Goal: Task Accomplishment & Management: Manage account settings

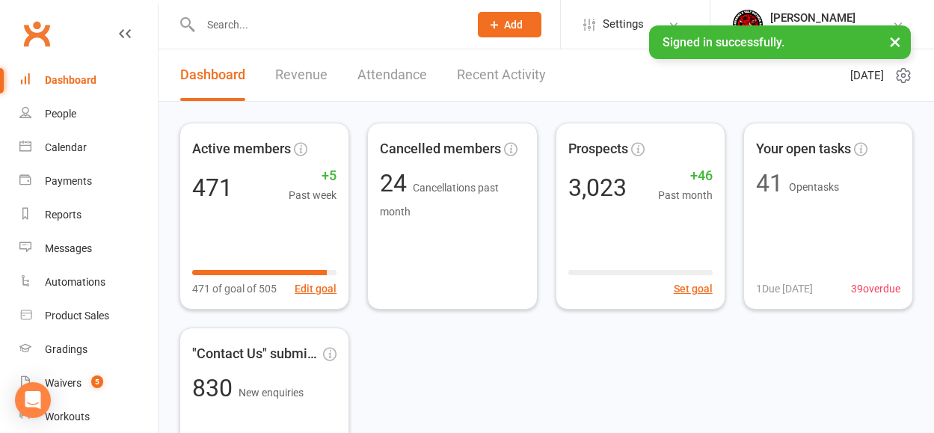
click at [239, 34] on input "text" at bounding box center [327, 24] width 263 height 21
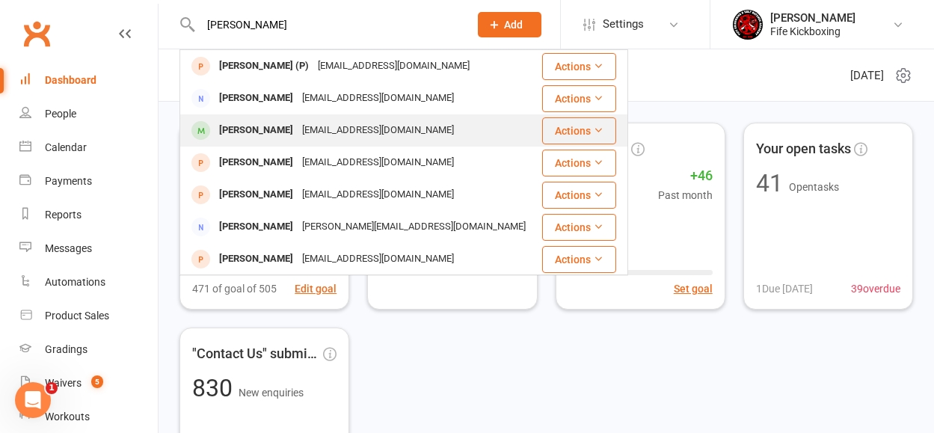
type input "[PERSON_NAME]"
click at [240, 137] on div "[PERSON_NAME]" at bounding box center [256, 131] width 83 height 22
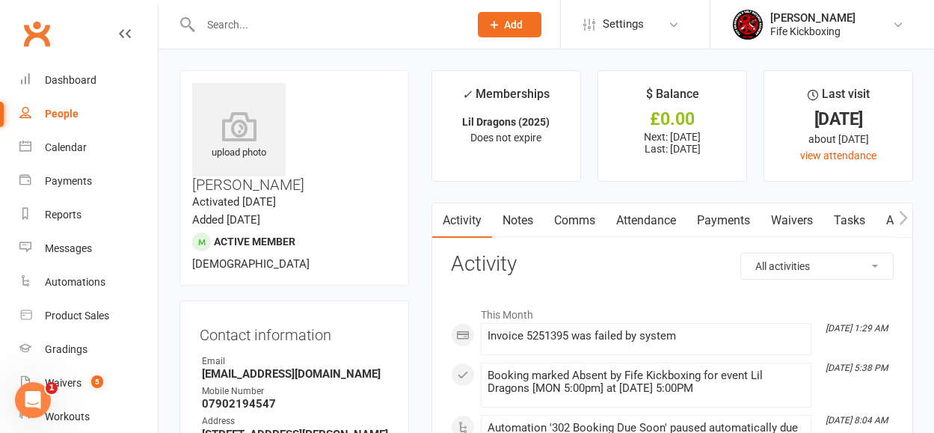
click at [661, 223] on link "Attendance" at bounding box center [646, 220] width 81 height 34
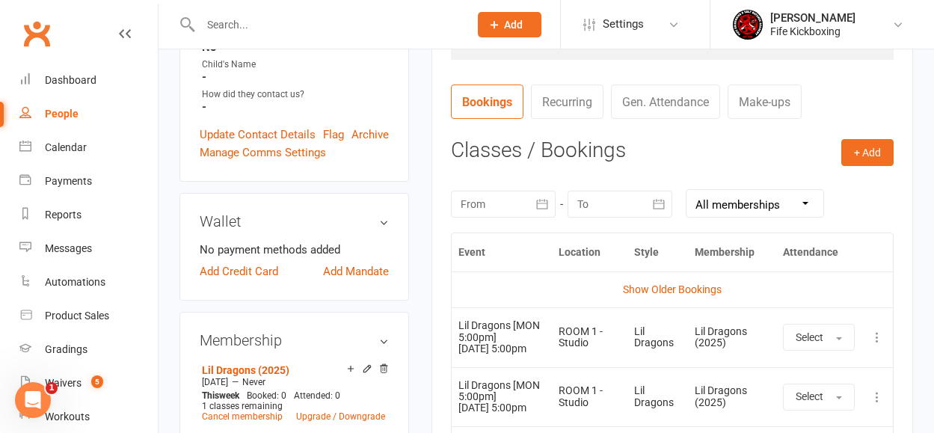
scroll to position [555, 0]
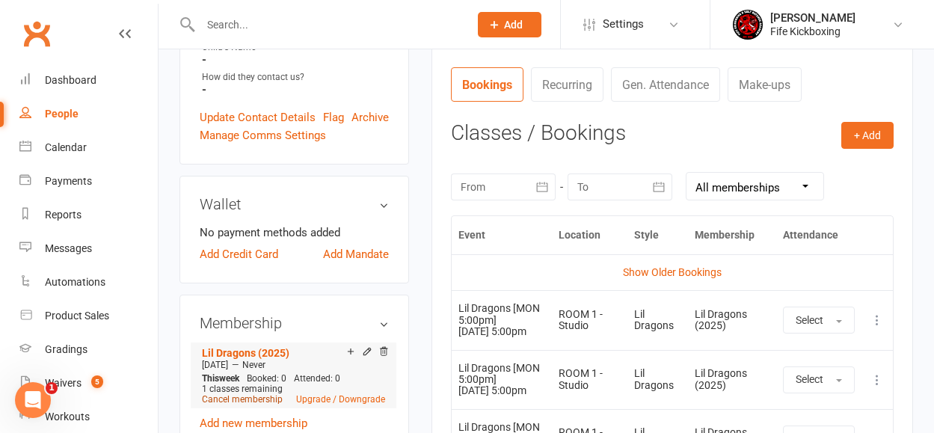
click at [263, 394] on link "Cancel membership" at bounding box center [242, 399] width 81 height 10
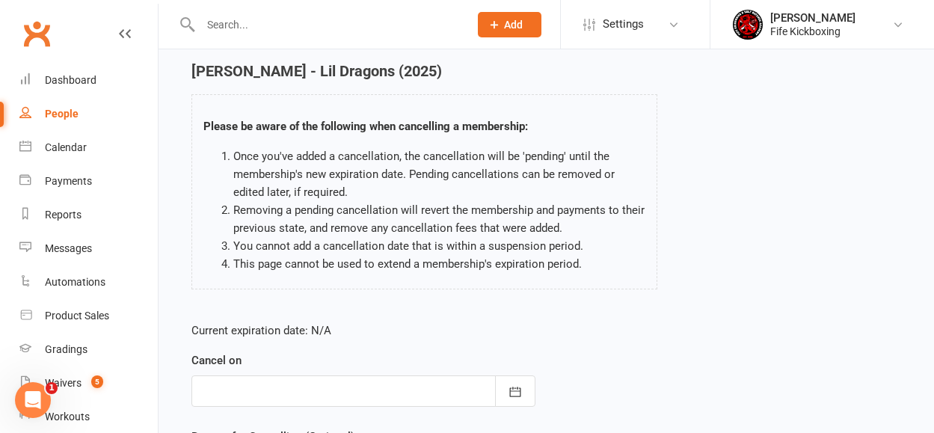
scroll to position [231, 0]
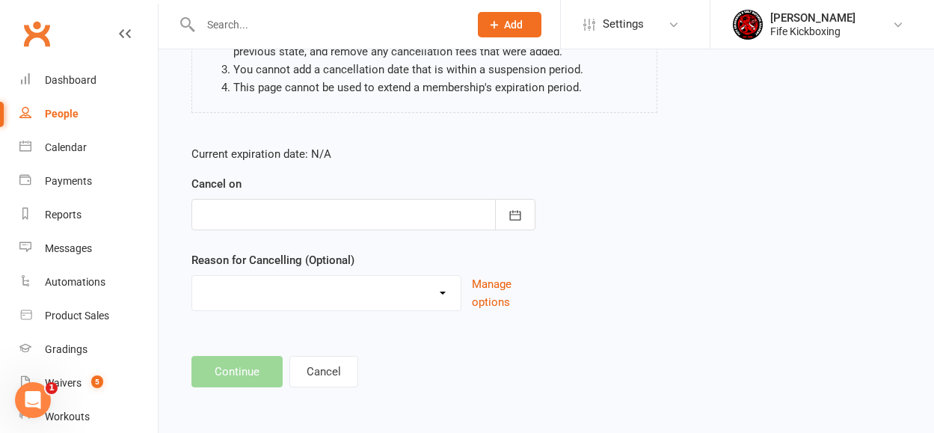
click at [250, 211] on div at bounding box center [363, 214] width 344 height 31
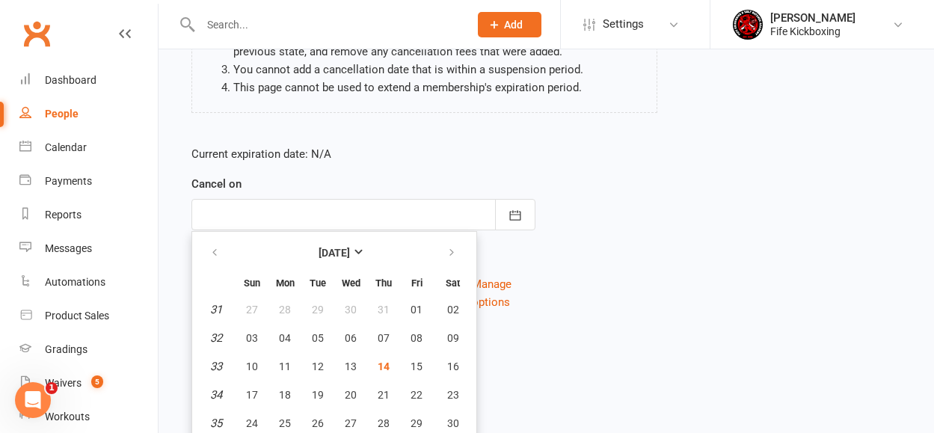
scroll to position [265, 0]
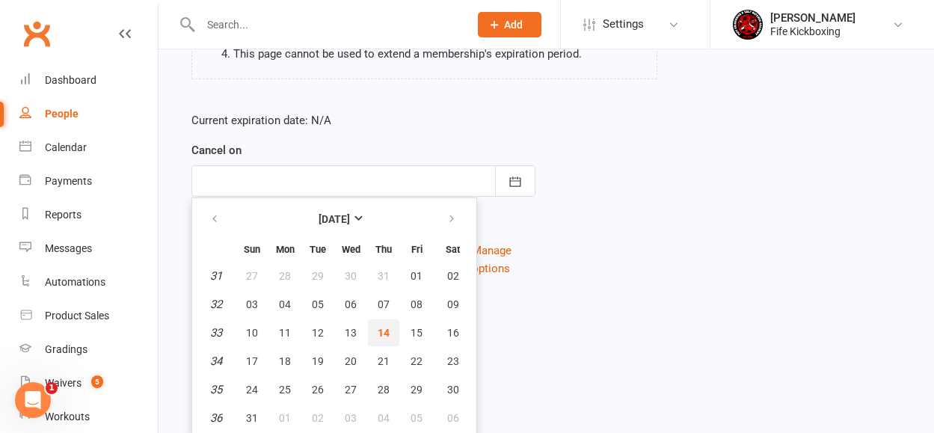
click at [384, 331] on span "14" at bounding box center [384, 333] width 12 height 12
type input "[DATE]"
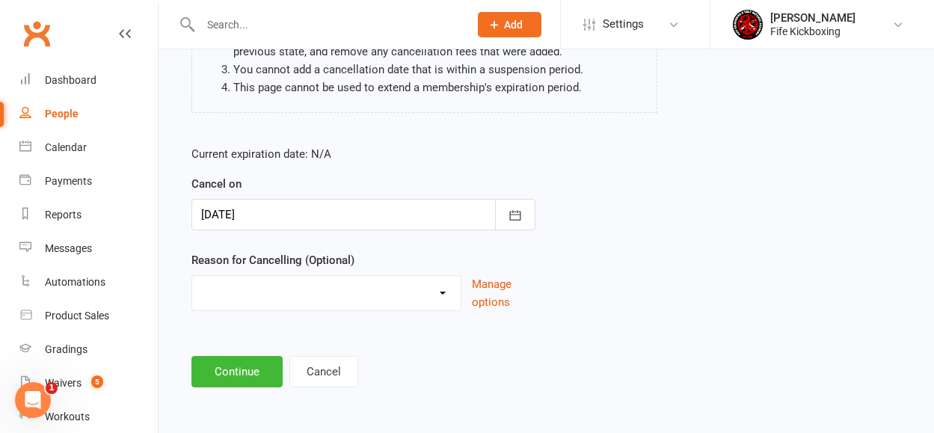
click at [278, 298] on select "Graduation Holiday Injury Mandate cancelled Non-attendance Other reason" at bounding box center [326, 291] width 269 height 30
select select "3"
click at [235, 379] on button "Continue" at bounding box center [236, 371] width 91 height 31
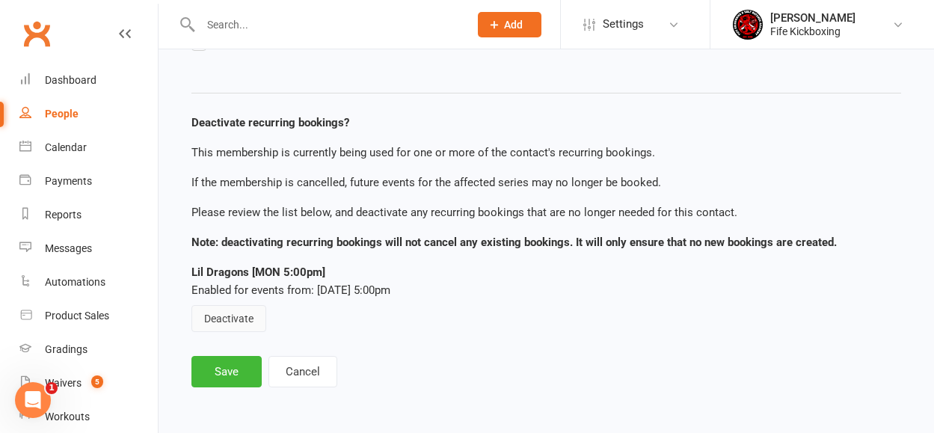
click at [236, 323] on button "Deactivate" at bounding box center [228, 318] width 75 height 27
click at [249, 375] on button "Save" at bounding box center [226, 371] width 70 height 31
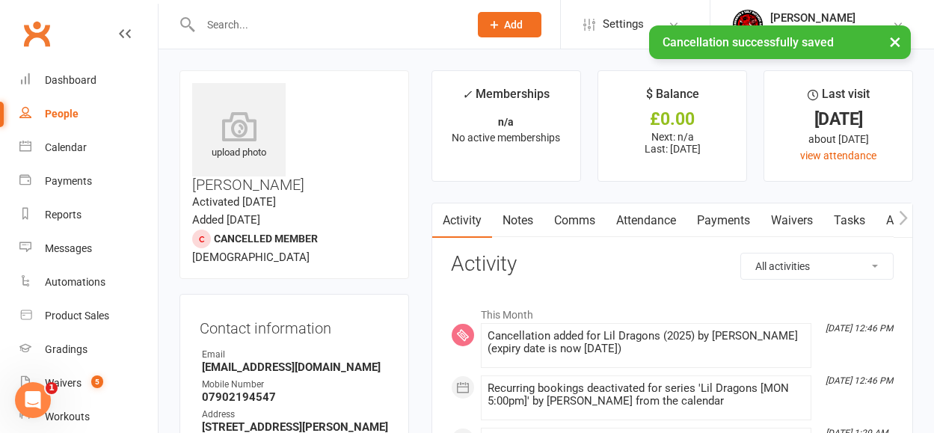
click at [633, 222] on link "Attendance" at bounding box center [646, 220] width 81 height 34
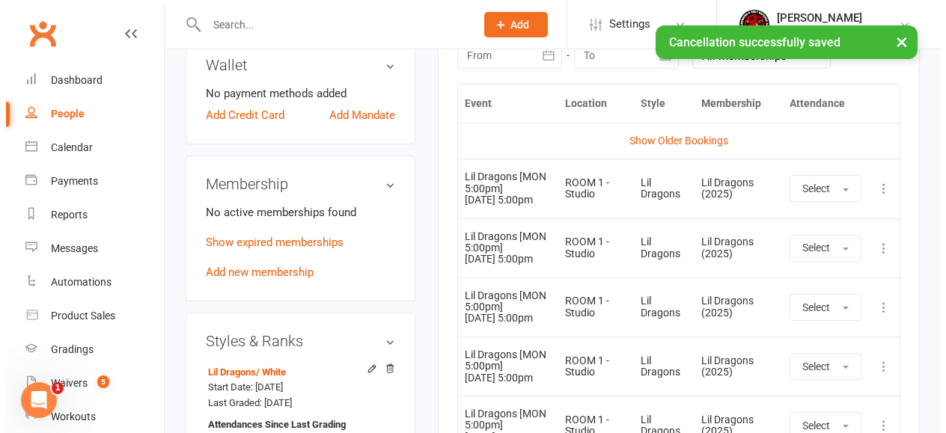
scroll to position [707, 0]
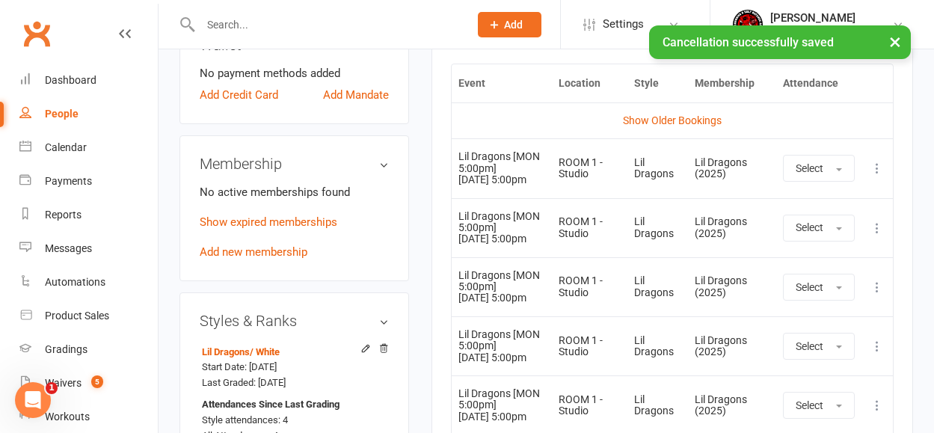
click at [880, 176] on icon at bounding box center [877, 168] width 15 height 15
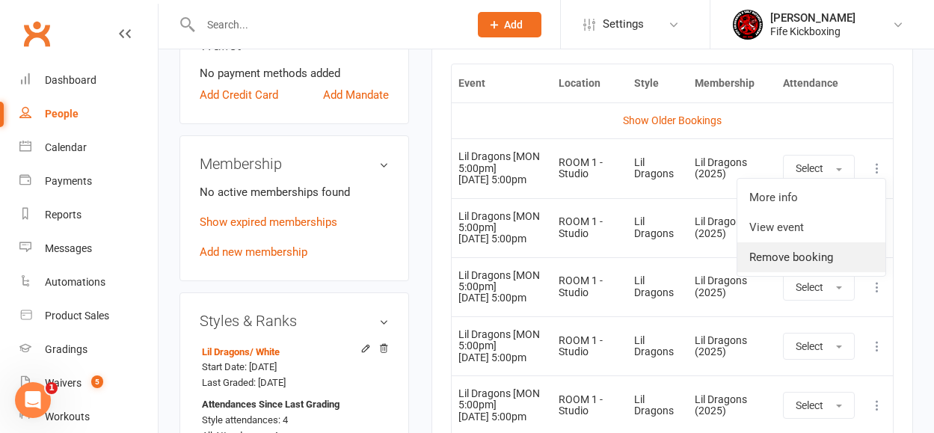
click at [786, 264] on link "Remove booking" at bounding box center [812, 257] width 148 height 30
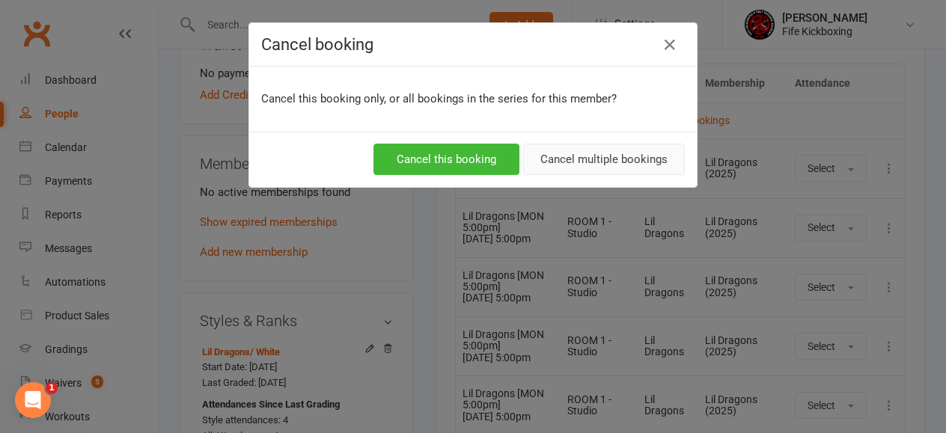
click at [601, 167] on button "Cancel multiple bookings" at bounding box center [604, 159] width 162 height 31
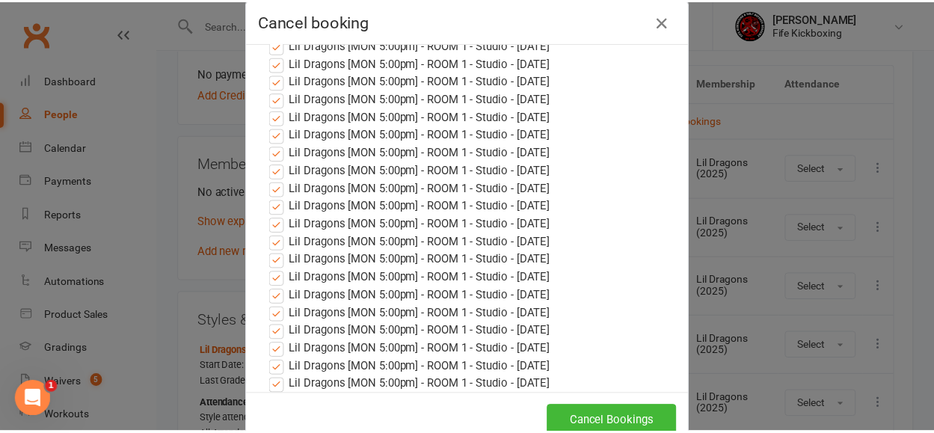
scroll to position [64, 0]
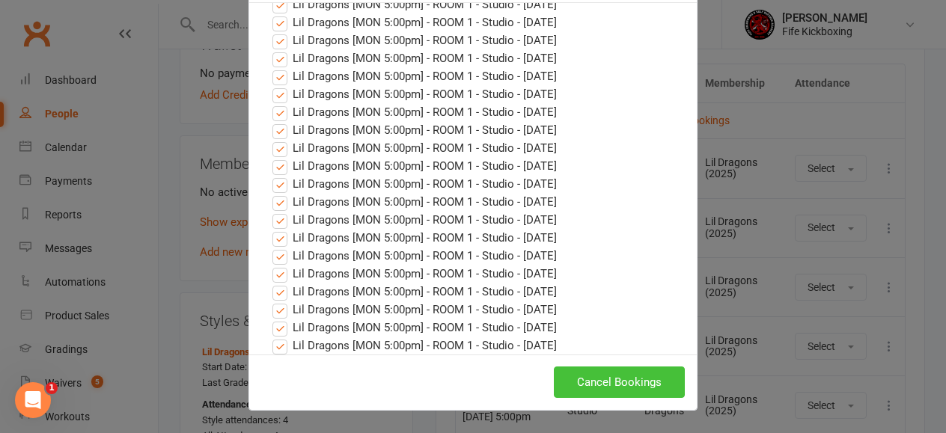
click at [586, 390] on button "Cancel Bookings" at bounding box center [619, 382] width 131 height 31
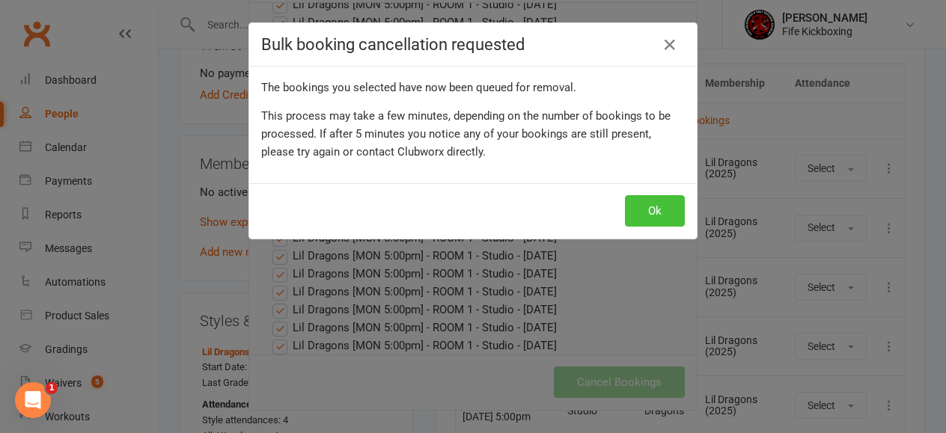
click at [638, 214] on button "Ok" at bounding box center [655, 210] width 60 height 31
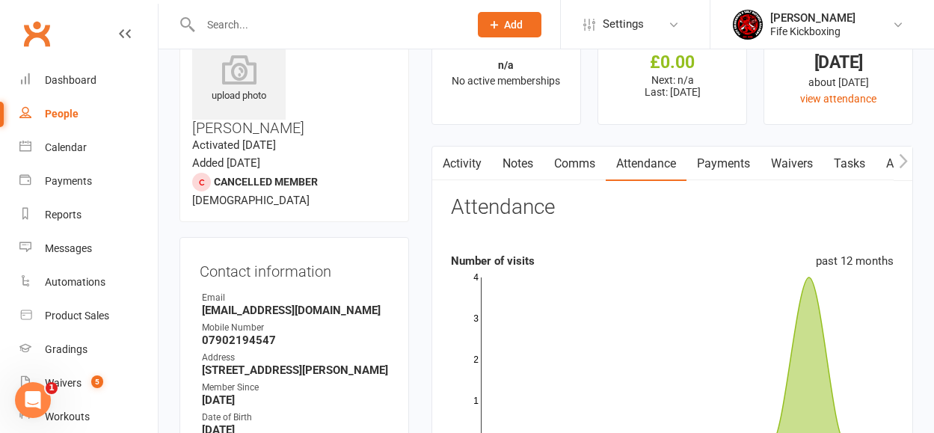
scroll to position [0, 0]
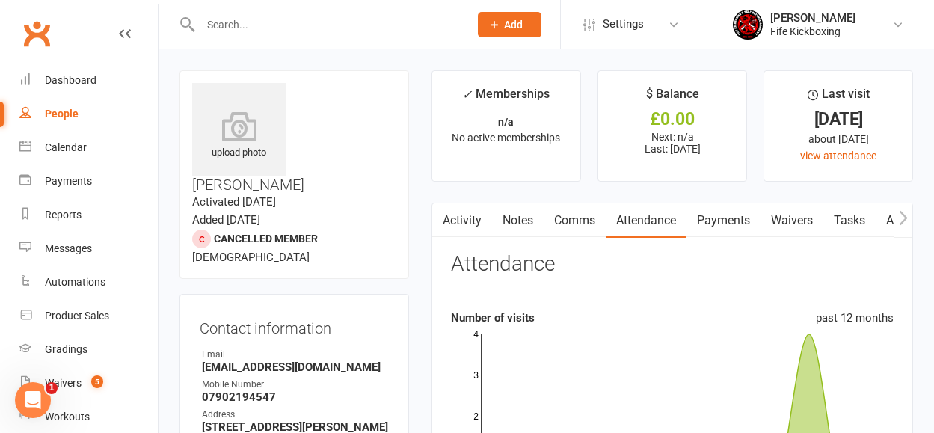
click at [565, 213] on link "Comms" at bounding box center [575, 220] width 62 height 34
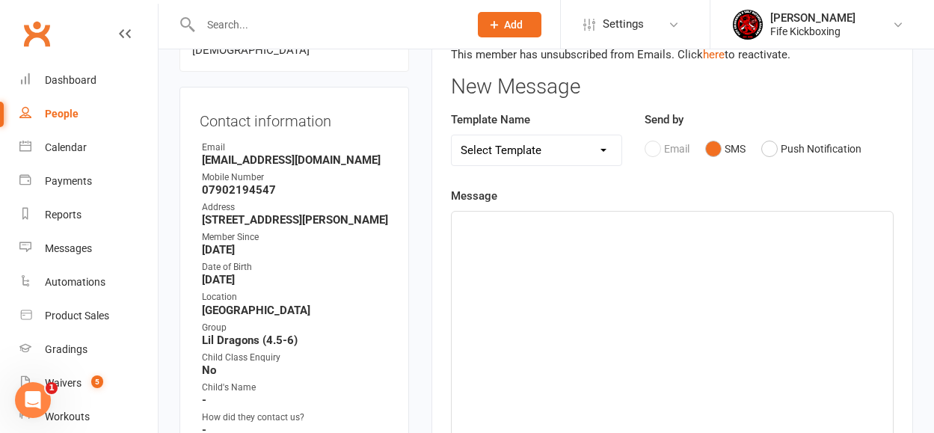
scroll to position [192, 0]
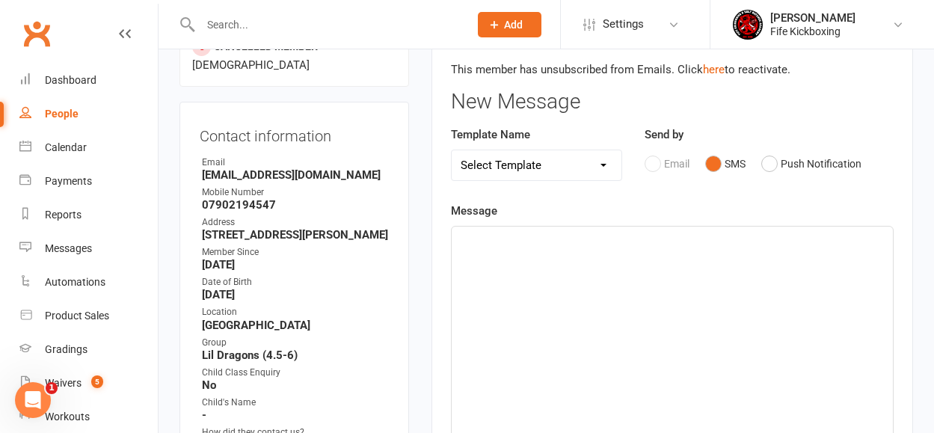
click at [535, 172] on select "Select Template [Email] 0105 - May Joining Offer [Email] 1100 - New Member - 2-…" at bounding box center [537, 165] width 170 height 30
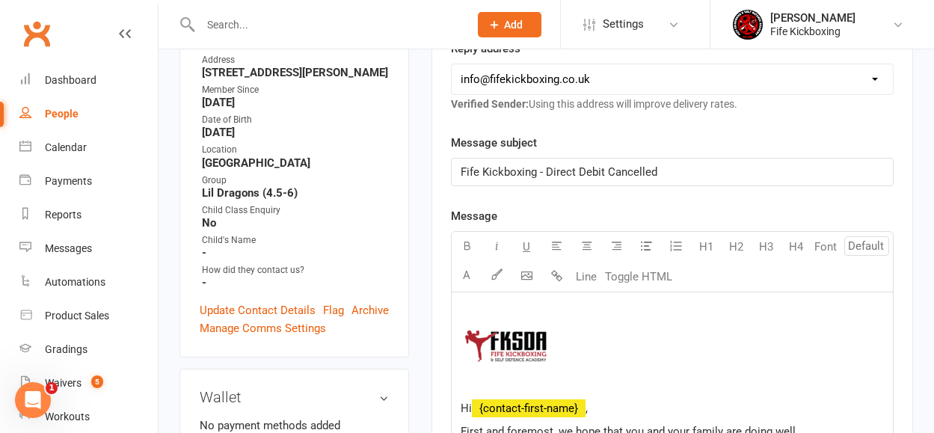
scroll to position [281, 0]
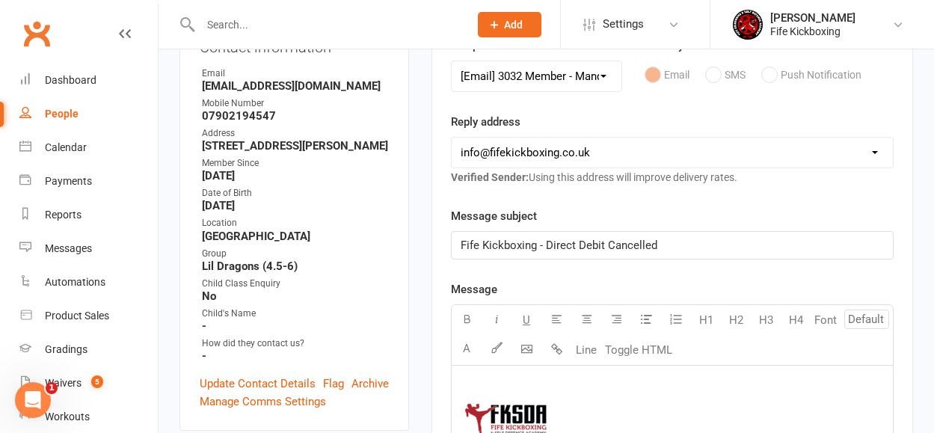
click at [566, 77] on select "Select Template [Email] 0105 - May Joining Offer [Email] 1100 - New Member - 2-…" at bounding box center [537, 76] width 170 height 30
select select "72"
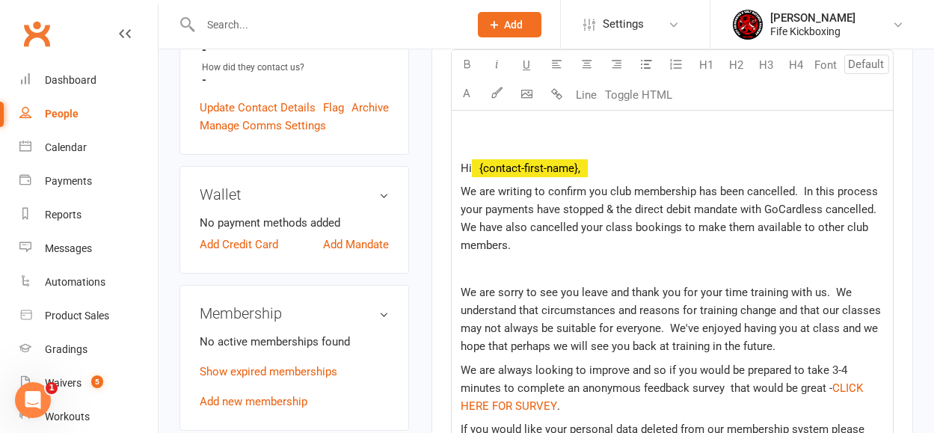
scroll to position [538, 0]
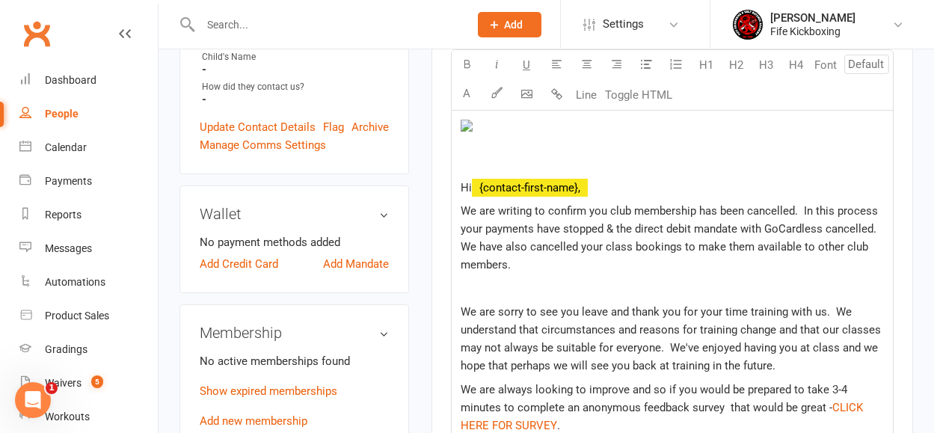
click at [532, 147] on p "﻿" at bounding box center [672, 146] width 423 height 54
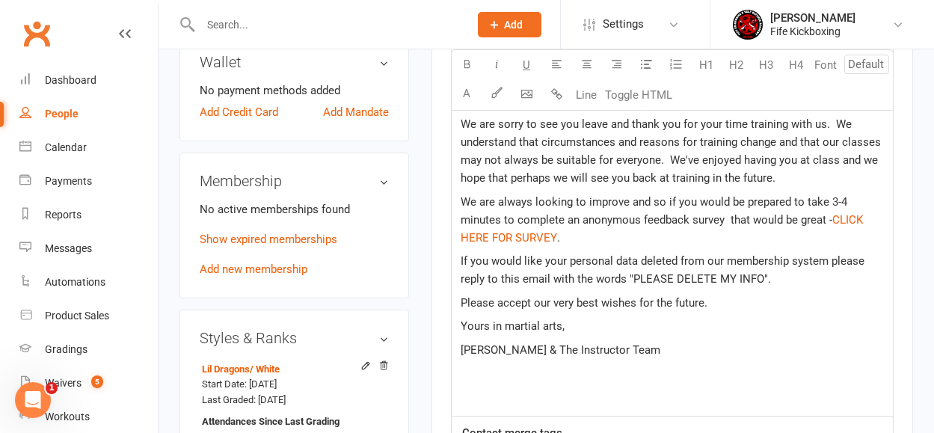
scroll to position [670, 0]
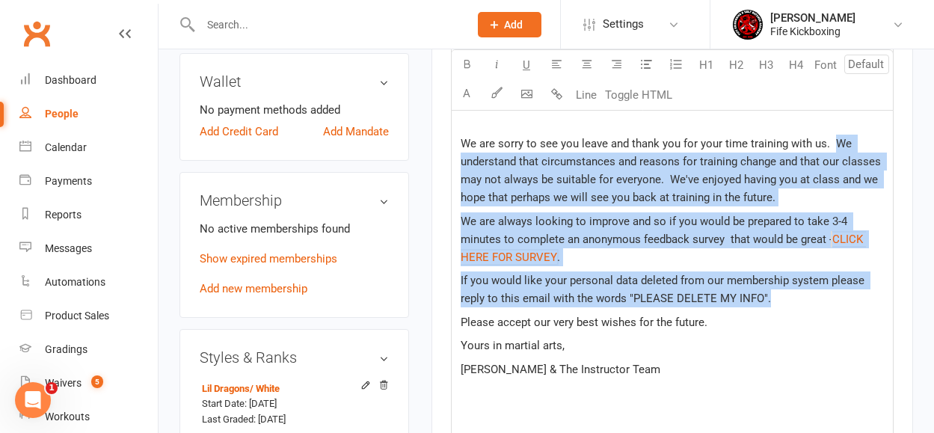
drag, startPoint x: 774, startPoint y: 295, endPoint x: 834, endPoint y: 147, distance: 159.7
click at [834, 147] on div "﻿ Hi ﻿ {contact-first-name}, We are writing to confirm you club membership has …" at bounding box center [672, 206] width 441 height 459
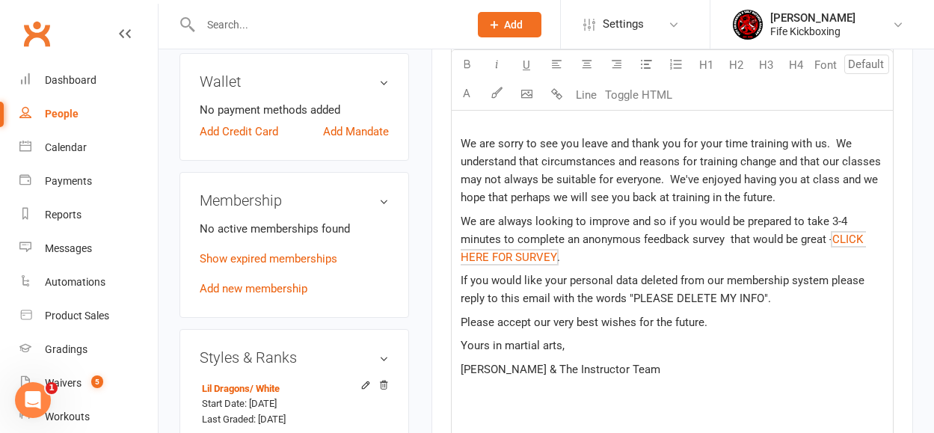
click at [753, 245] on span "We are always looking to improve and so if you would be prepared to take 3-4 mi…" at bounding box center [656, 230] width 390 height 31
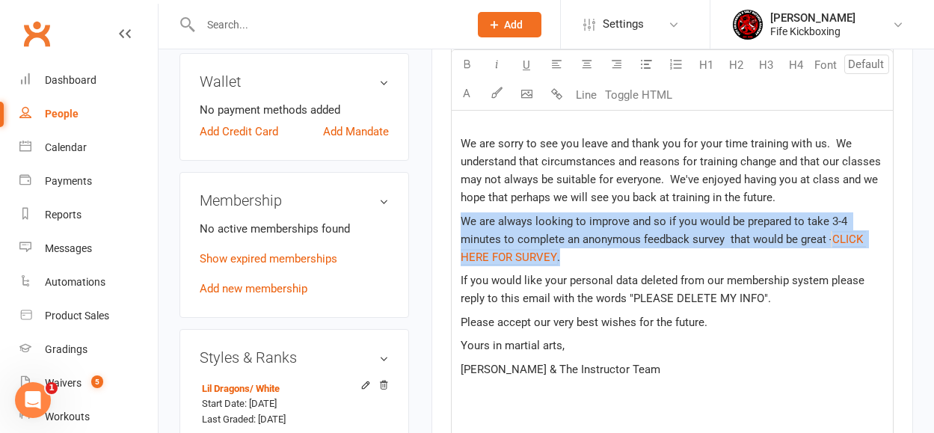
drag, startPoint x: 644, startPoint y: 254, endPoint x: 452, endPoint y: 229, distance: 193.9
click at [449, 227] on div "Activity Notes Comms Attendance Payments Waivers Tasks Automations Workouts Gra…" at bounding box center [673, 144] width 482 height 1225
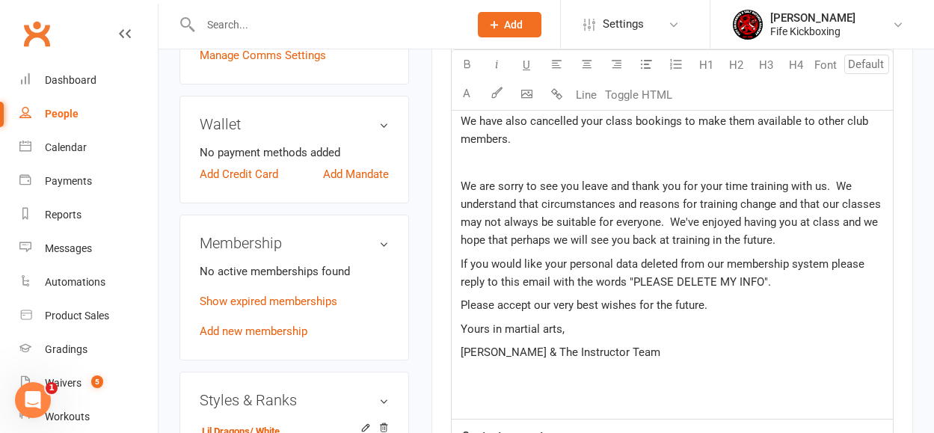
scroll to position [602, 0]
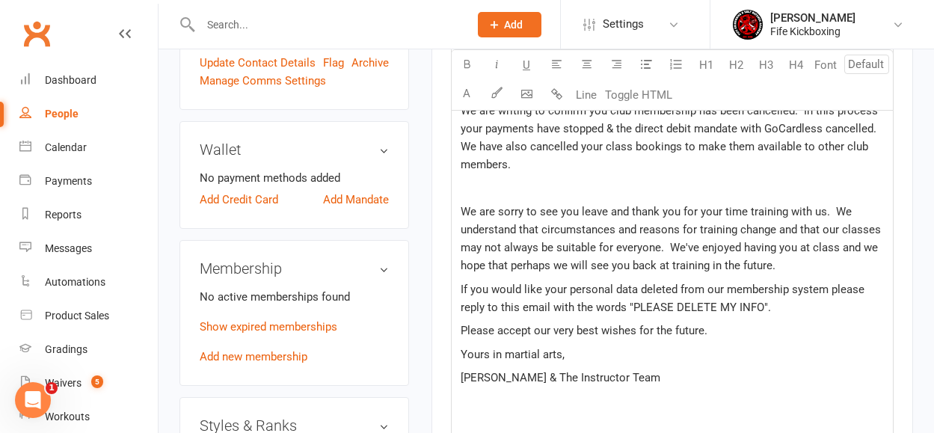
click at [488, 200] on div "﻿ Hi ﻿ {contact-first-name}, We are writing to confirm you club membership has …" at bounding box center [672, 244] width 441 height 399
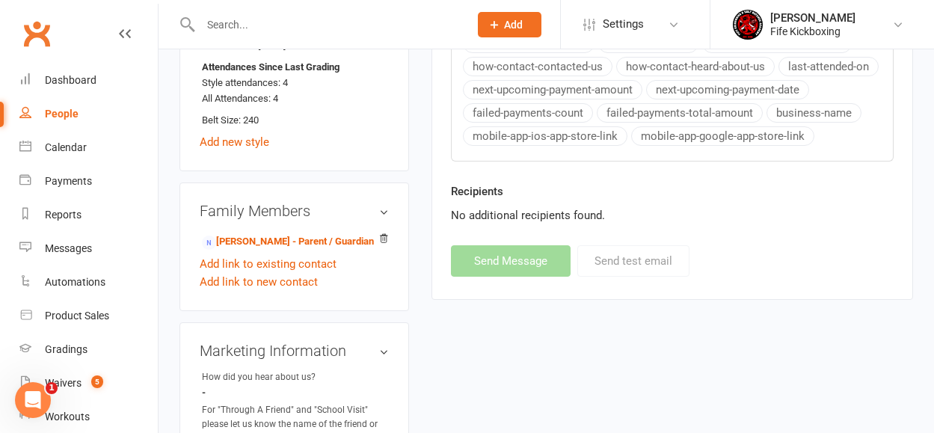
scroll to position [1074, 0]
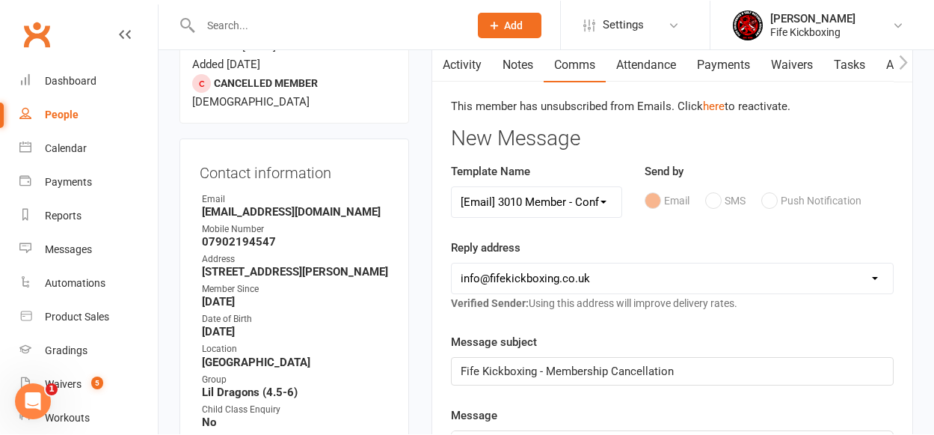
scroll to position [156, 0]
click at [231, 23] on input "text" at bounding box center [327, 24] width 263 height 21
paste input "[PERSON_NAME]"
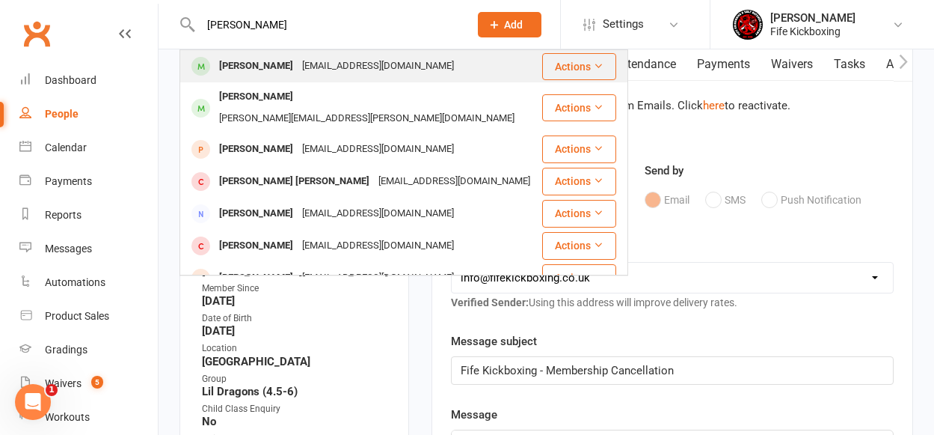
type input "[PERSON_NAME]"
click at [271, 67] on div "[PERSON_NAME]" at bounding box center [256, 66] width 83 height 22
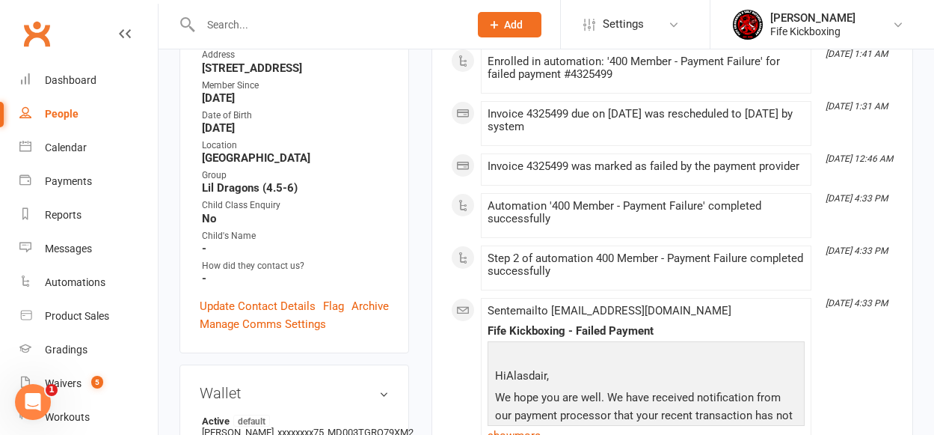
scroll to position [143, 0]
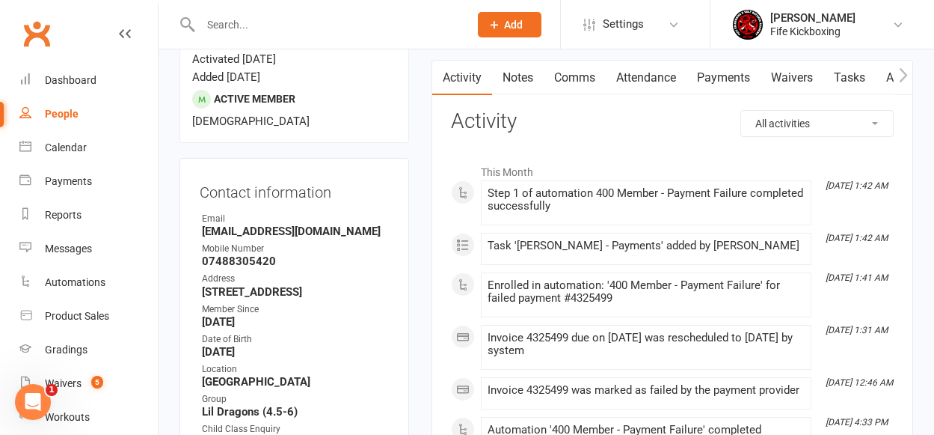
click at [714, 74] on link "Payments" at bounding box center [724, 78] width 74 height 34
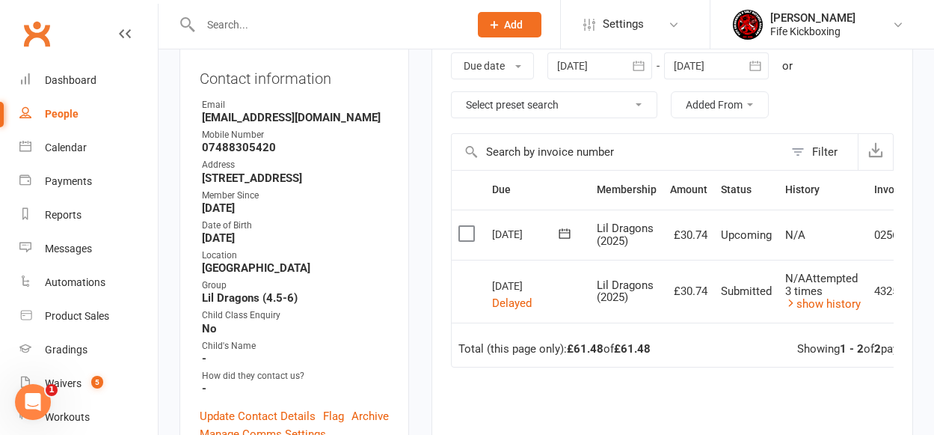
scroll to position [165, 0]
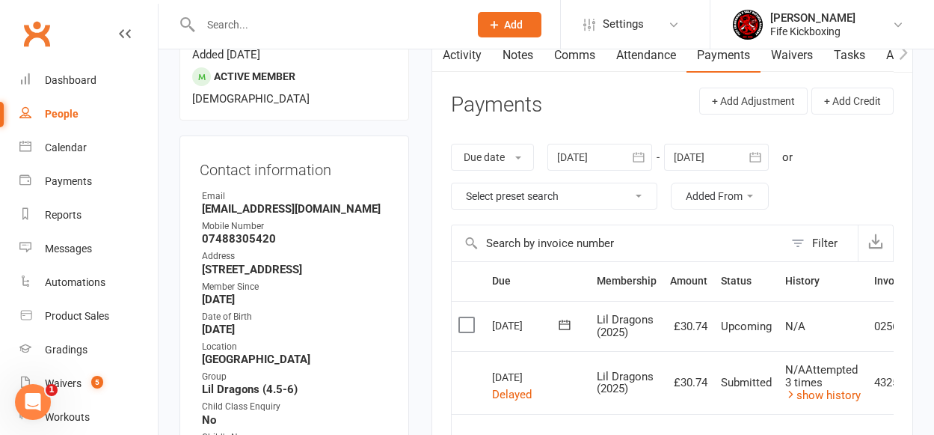
click at [573, 160] on div at bounding box center [600, 157] width 105 height 27
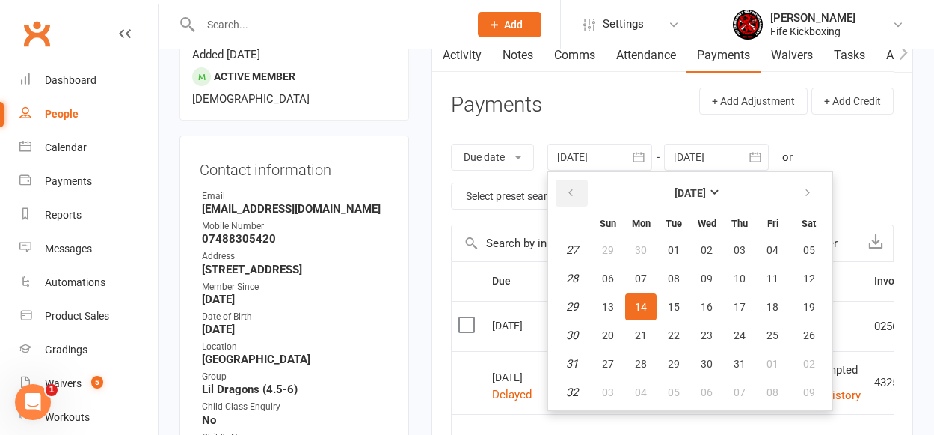
click at [576, 194] on icon "button" at bounding box center [571, 193] width 10 height 12
click at [821, 248] on button "01" at bounding box center [809, 249] width 38 height 27
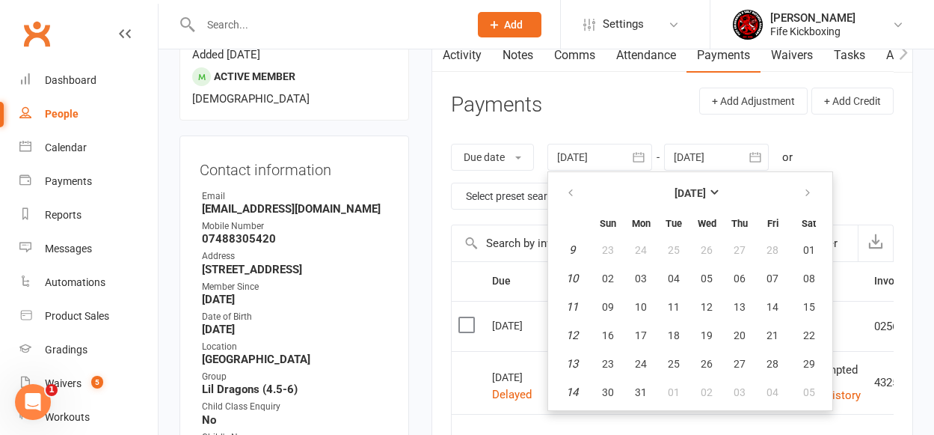
type input "[DATE]"
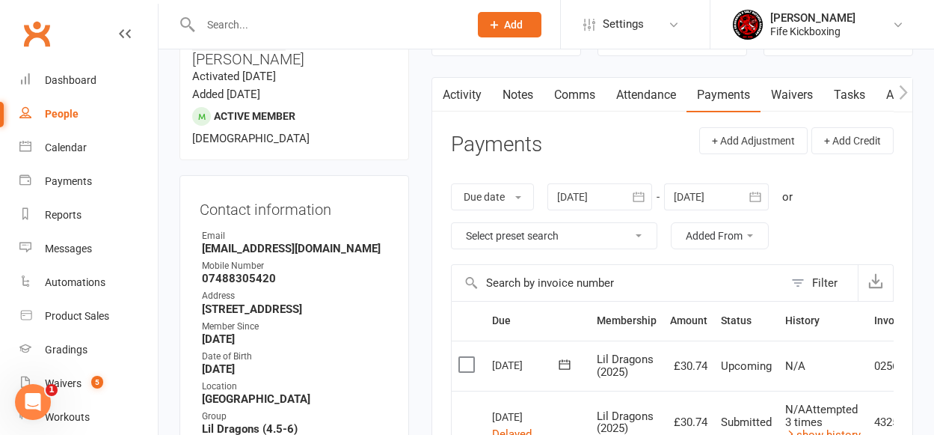
scroll to position [0, 0]
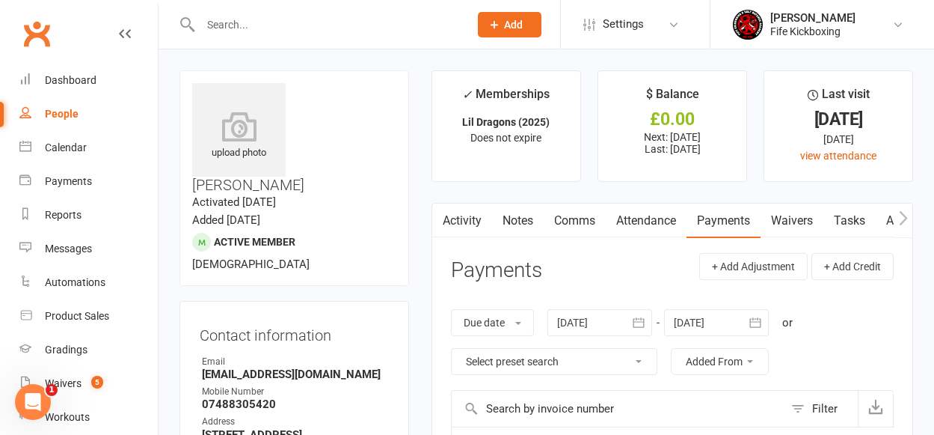
click at [254, 20] on input "text" at bounding box center [327, 24] width 263 height 21
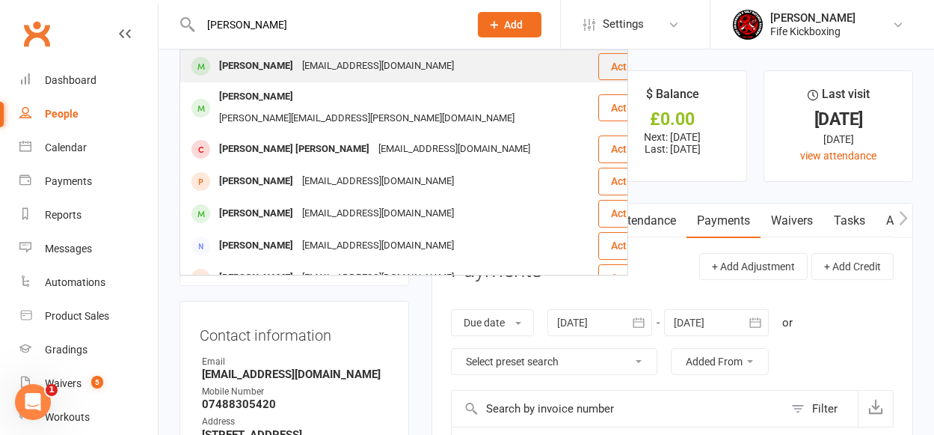
type input "[PERSON_NAME]"
click at [249, 64] on div "[PERSON_NAME]" at bounding box center [256, 66] width 83 height 22
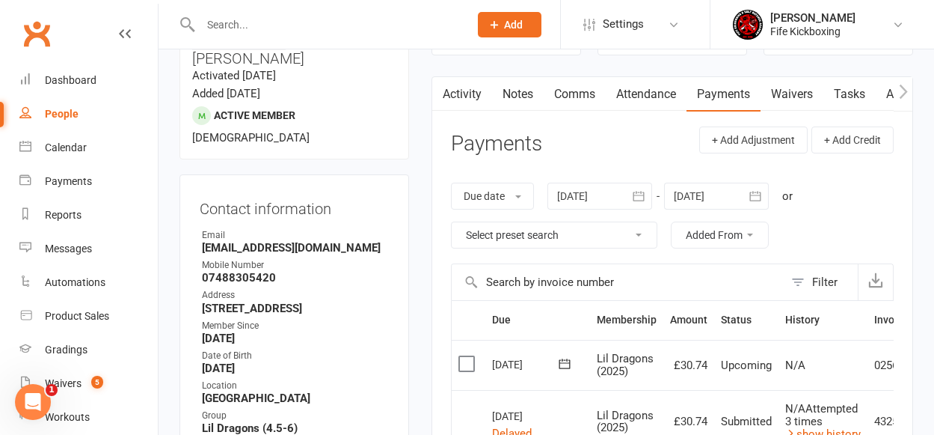
scroll to position [229, 0]
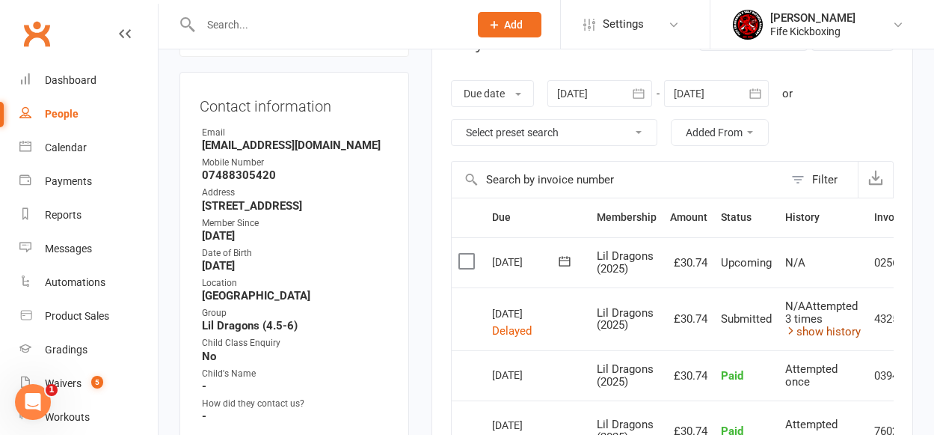
click at [818, 331] on link "show history" at bounding box center [823, 331] width 76 height 13
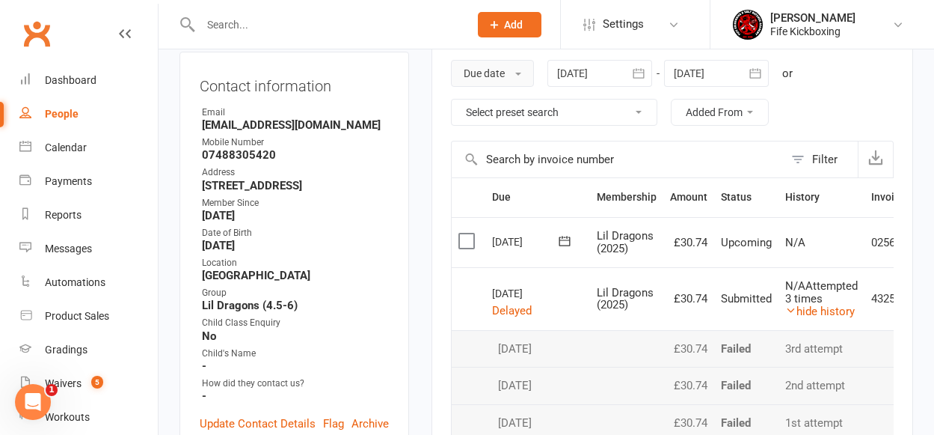
scroll to position [22, 0]
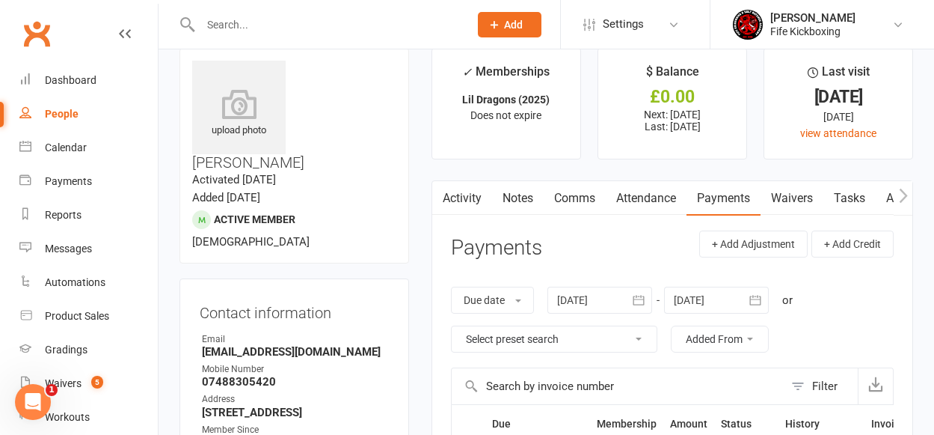
click at [842, 198] on link "Tasks" at bounding box center [850, 198] width 52 height 34
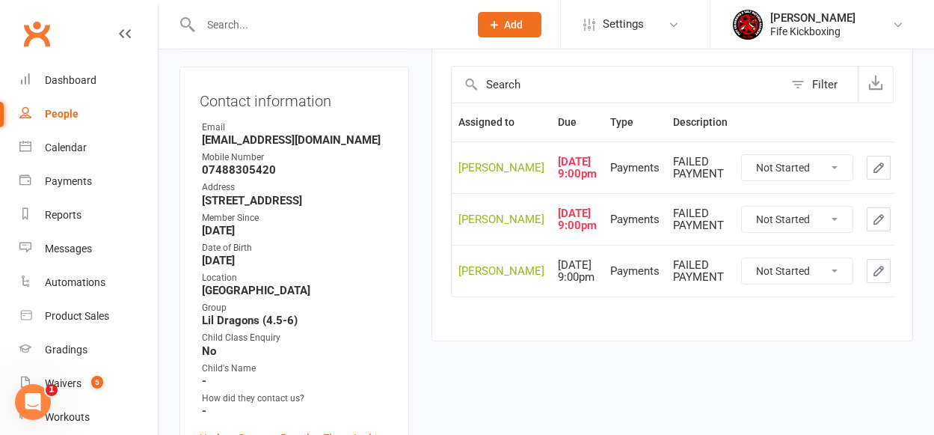
scroll to position [290, 0]
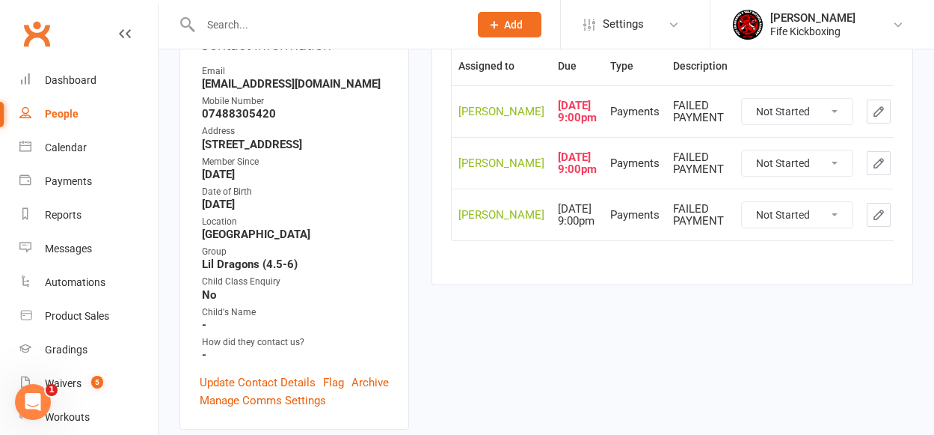
click at [742, 227] on select "Not Started In Progress Waiting Complete" at bounding box center [797, 214] width 111 height 25
select select "started"
click at [895, 175] on button "button" at bounding box center [907, 163] width 24 height 24
select select "started"
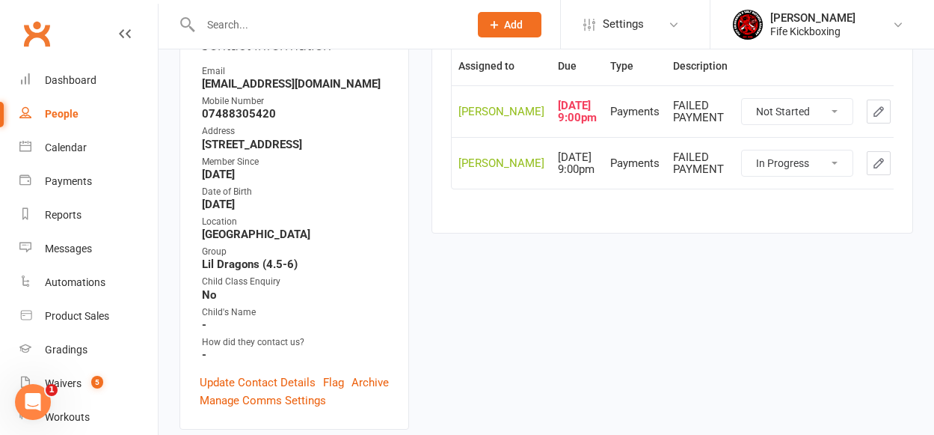
click at [900, 118] on icon "button" at bounding box center [906, 111] width 13 height 13
select select "started"
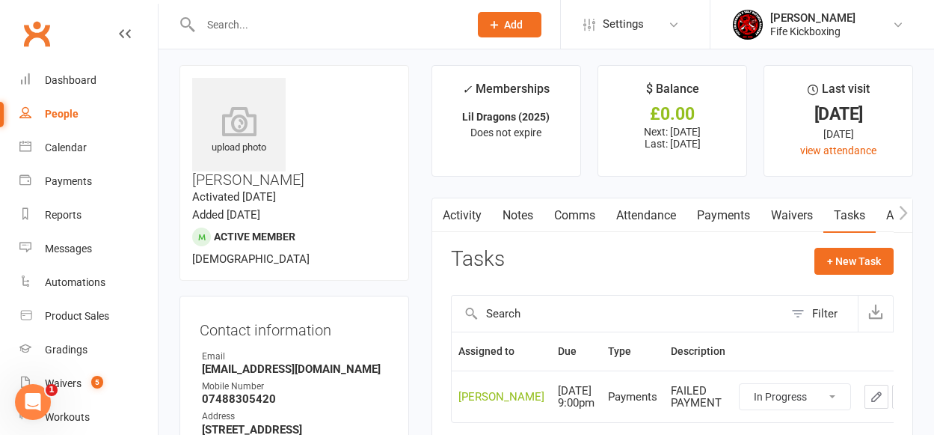
scroll to position [0, 0]
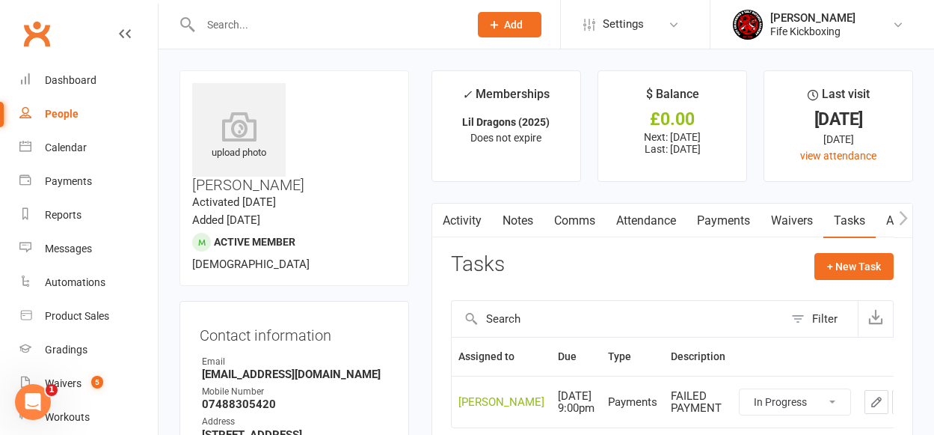
click at [641, 212] on link "Attendance" at bounding box center [646, 220] width 81 height 34
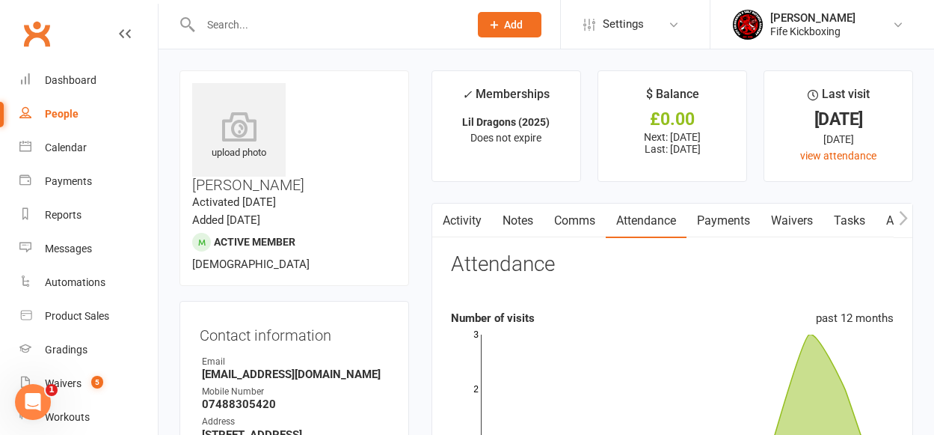
click at [576, 221] on link "Comms" at bounding box center [575, 220] width 62 height 34
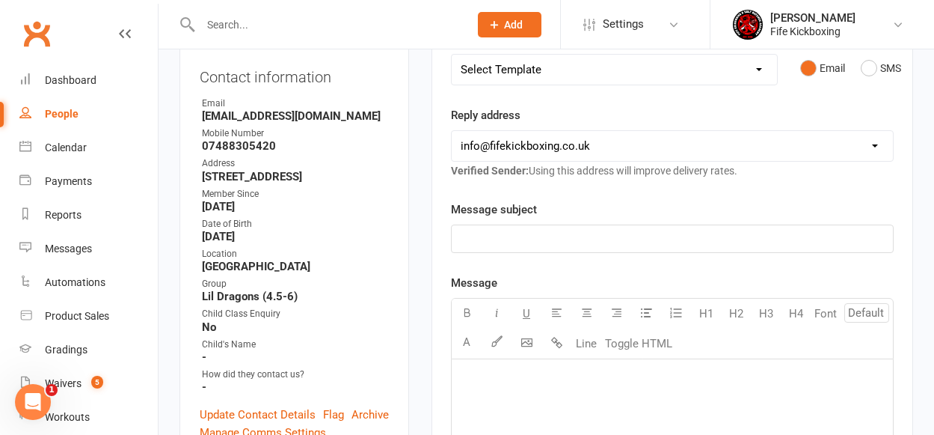
scroll to position [218, 0]
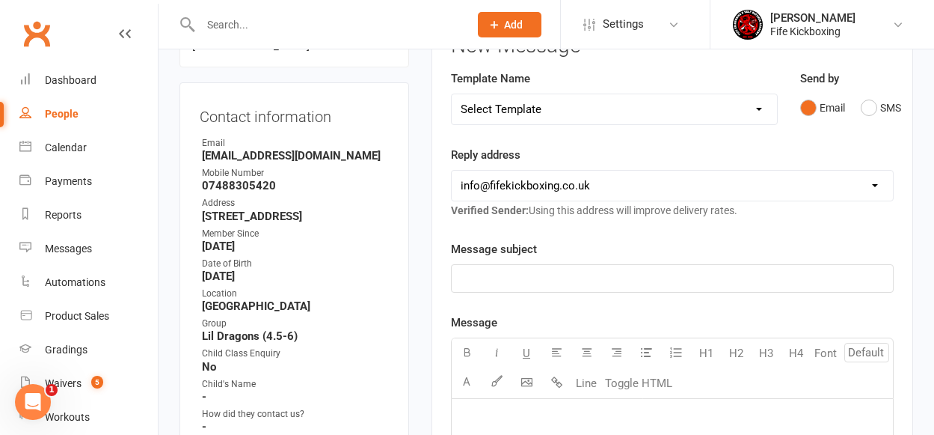
click at [547, 120] on select "Select Template [Email] 0105 - May Joining Offer [Email] 1100 - New Member - 2-…" at bounding box center [614, 109] width 325 height 30
select select "69"
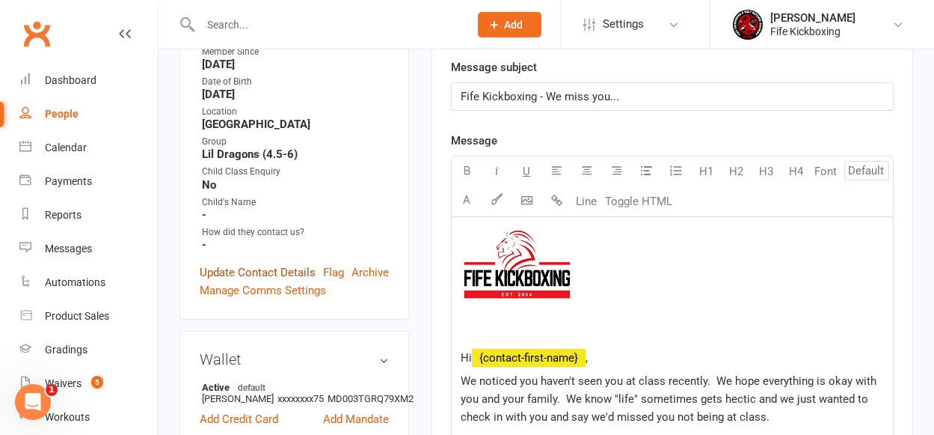
scroll to position [449, 0]
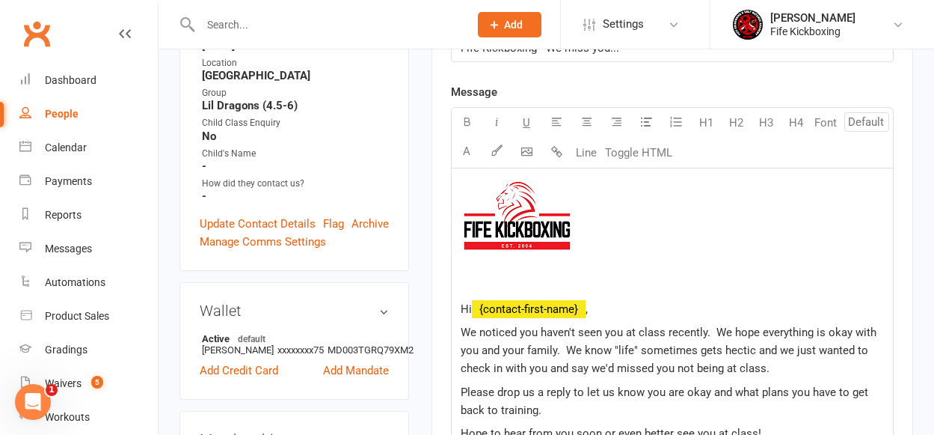
click at [474, 275] on p "﻿" at bounding box center [672, 236] width 423 height 116
click at [499, 286] on p "﻿" at bounding box center [672, 236] width 423 height 116
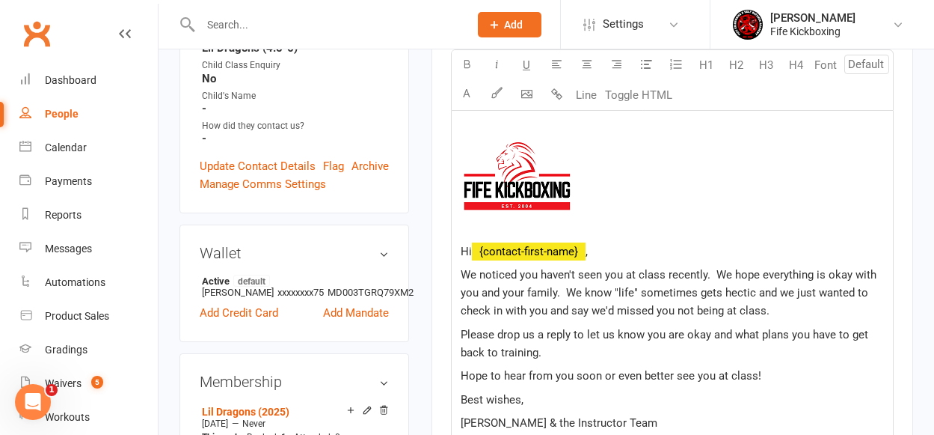
scroll to position [576, 0]
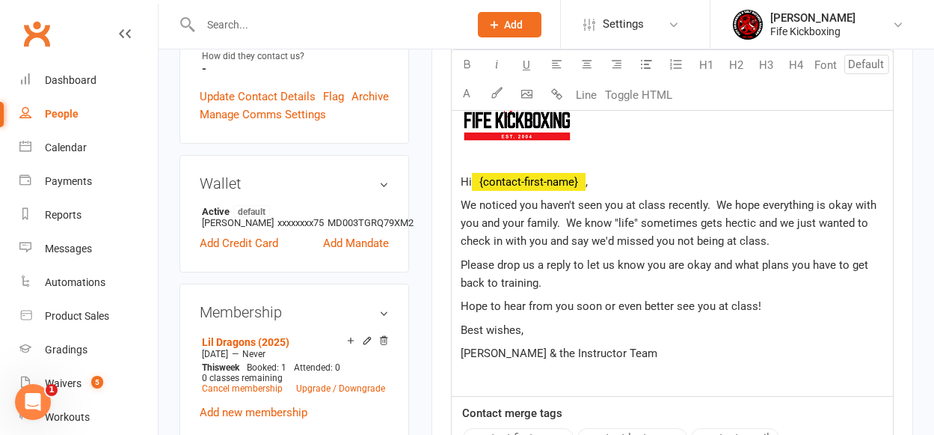
click at [520, 206] on span "We noticed you haven't seen you at class recently. We hope everything is okay w…" at bounding box center [670, 222] width 419 height 49
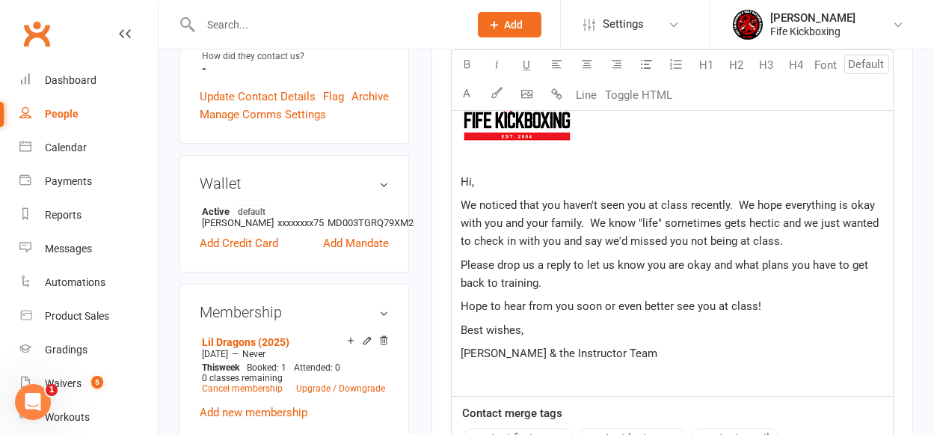
click at [543, 204] on span "We noticed that you haven't seen you at class recently. We hope everything is o…" at bounding box center [671, 222] width 421 height 49
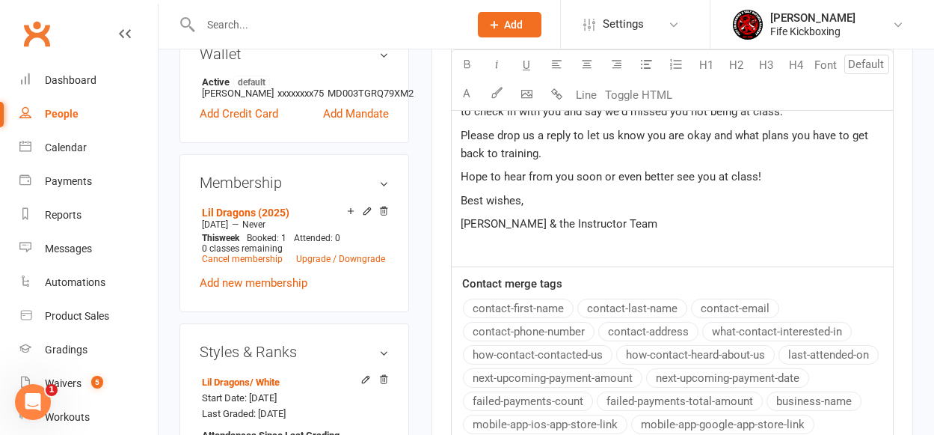
scroll to position [706, 0]
click at [536, 310] on div "Contact merge tags contact-first-name contact-last-name contact-email contact-p…" at bounding box center [672, 355] width 441 height 163
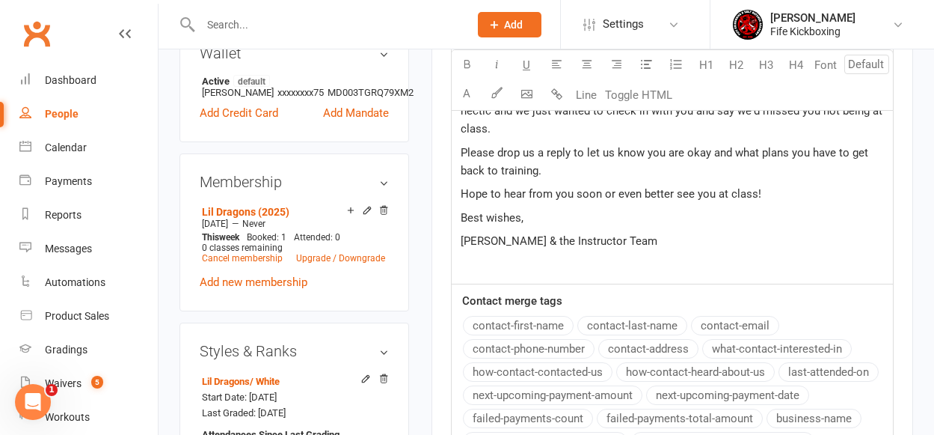
scroll to position [547, 0]
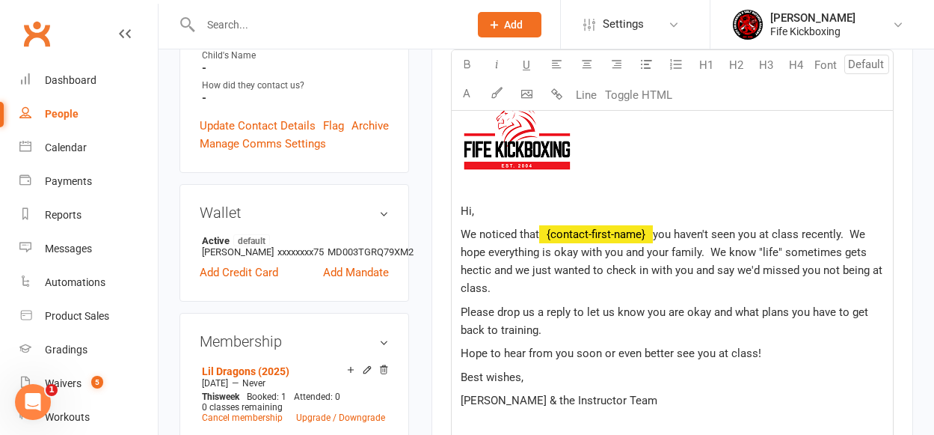
click at [675, 236] on span "you haven't seen you at class recently. We hope everything is okay with you and…" at bounding box center [673, 260] width 425 height 67
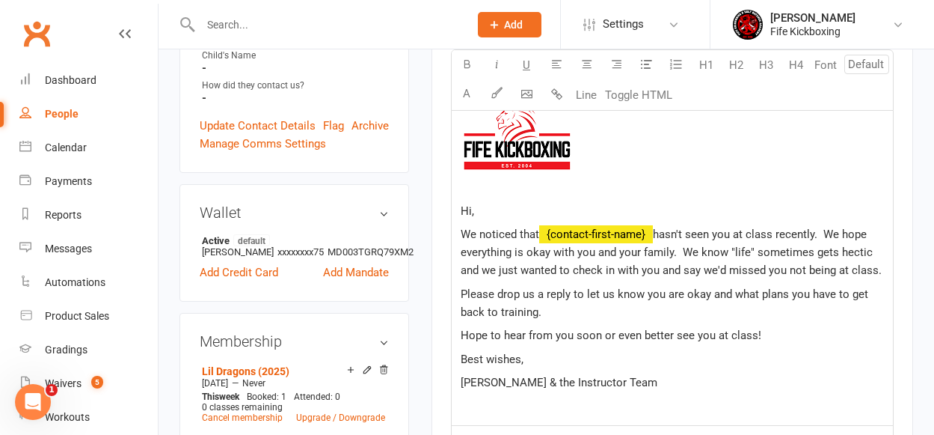
click at [697, 238] on span "hasn't seen you at class recently. We hope everything is okay with you and your…" at bounding box center [671, 251] width 421 height 49
click at [735, 237] on span "hasn't been you at class recently. We hope everything is okay with you and your…" at bounding box center [671, 251] width 421 height 49
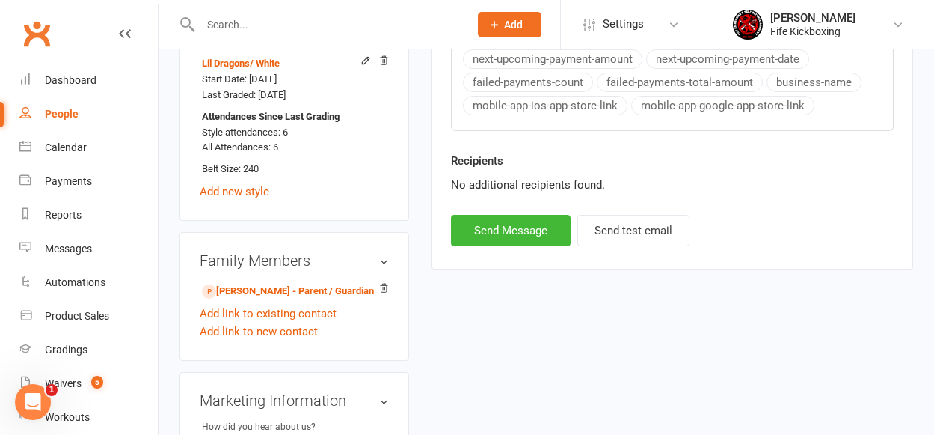
scroll to position [1027, 0]
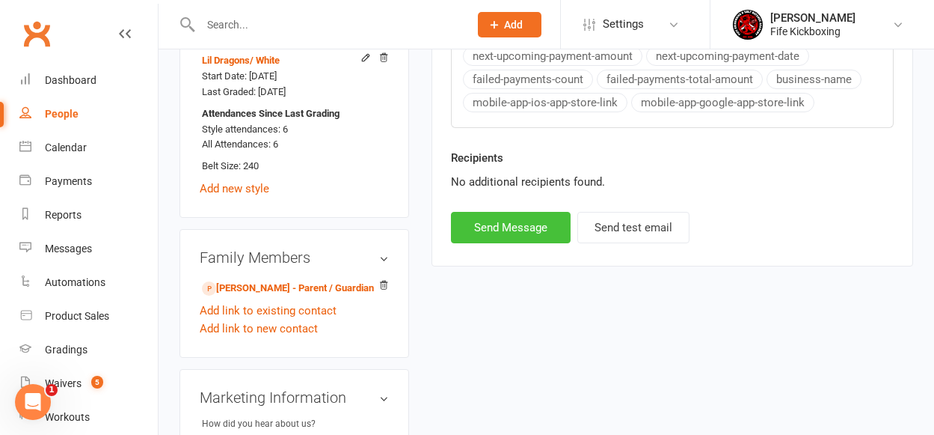
click at [551, 233] on button "Send Message" at bounding box center [511, 227] width 120 height 31
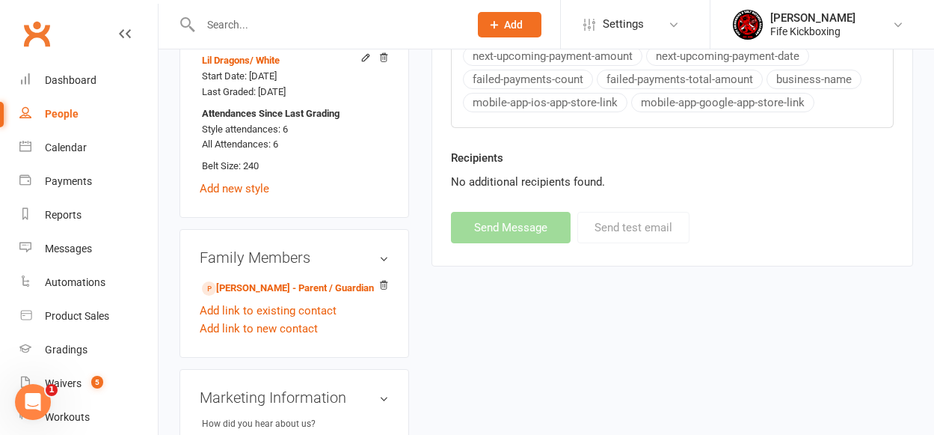
select select
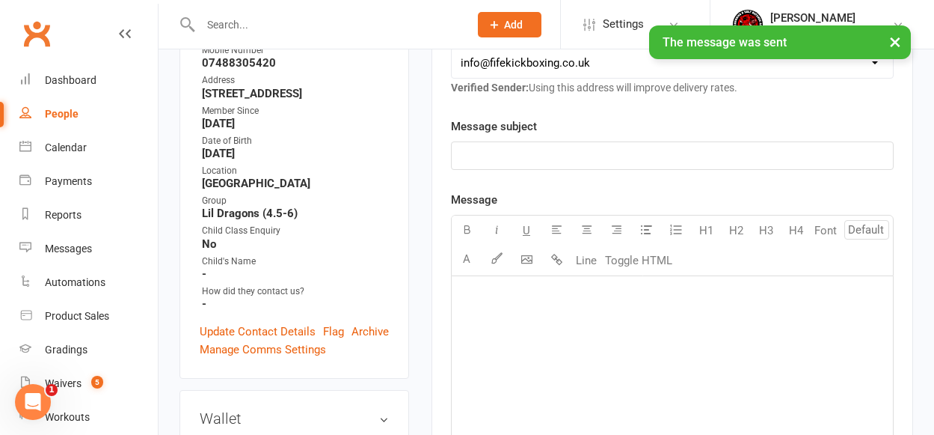
scroll to position [0, 0]
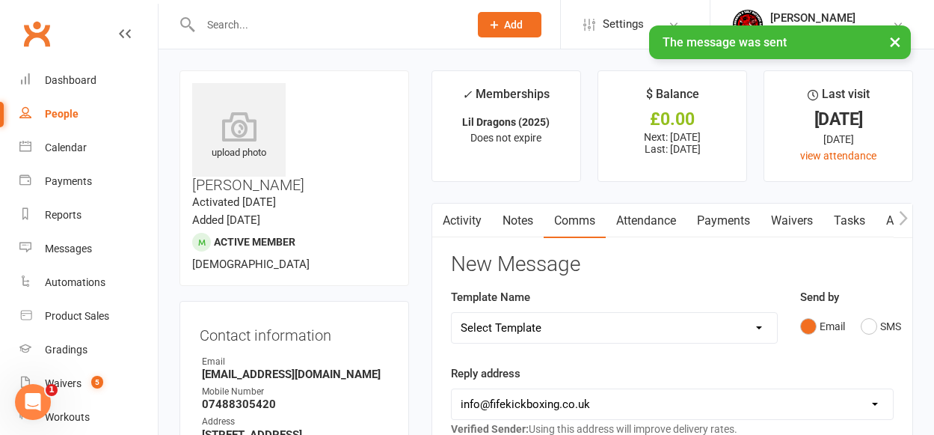
click at [473, 221] on link "Activity" at bounding box center [462, 220] width 60 height 34
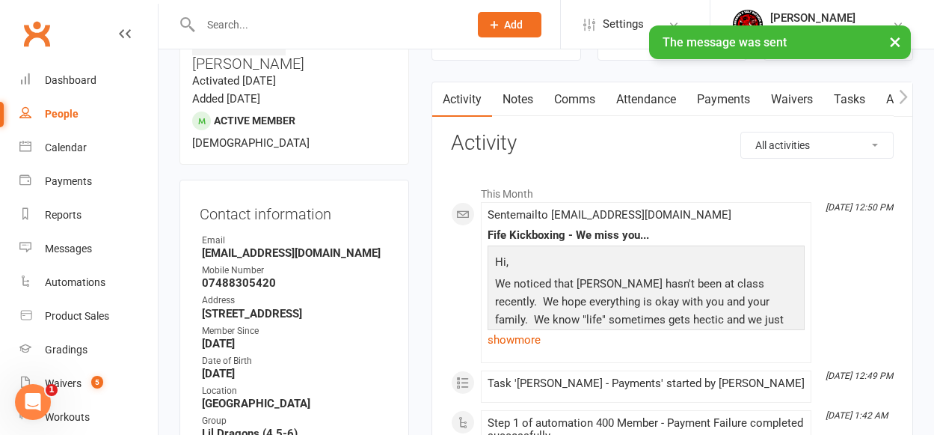
scroll to position [147, 0]
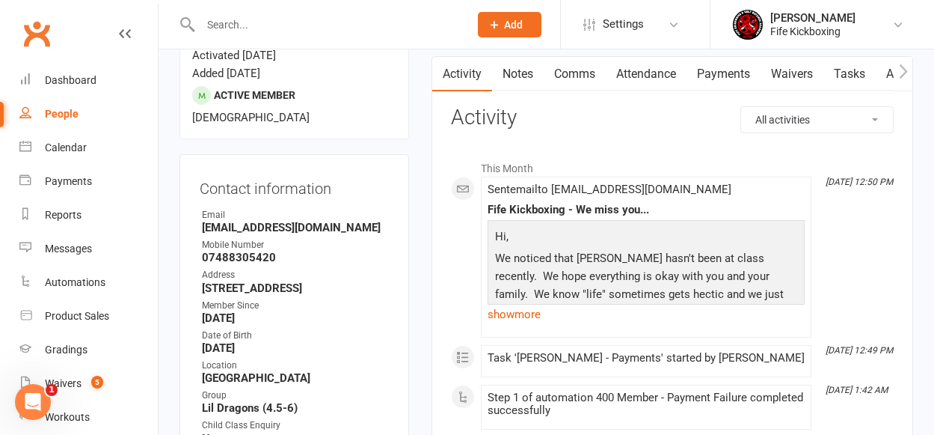
click at [855, 71] on link "Tasks" at bounding box center [850, 74] width 52 height 34
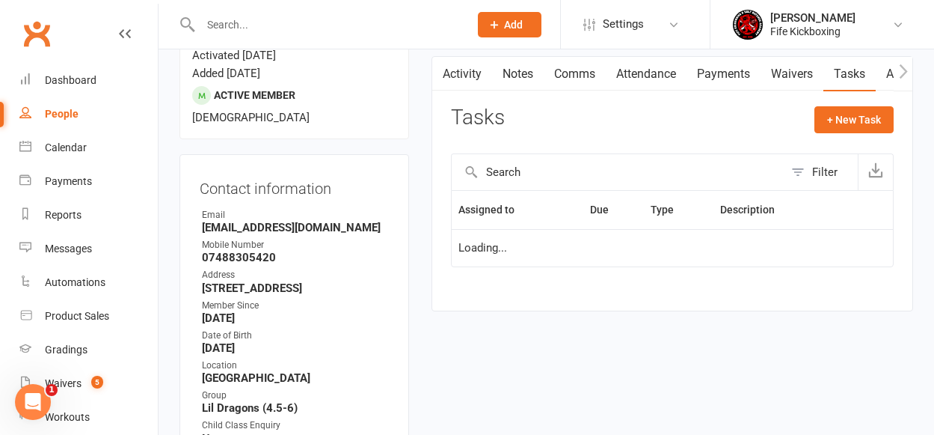
select select "started"
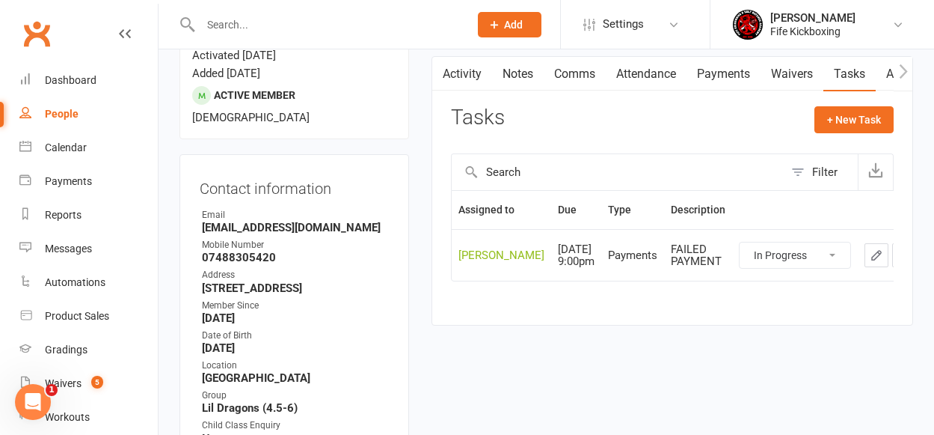
click at [476, 75] on link "Activity" at bounding box center [462, 74] width 60 height 34
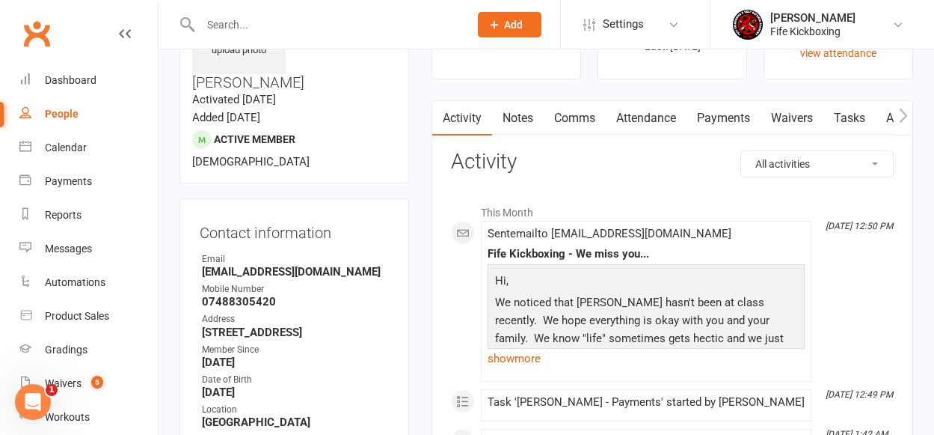
scroll to position [22, 0]
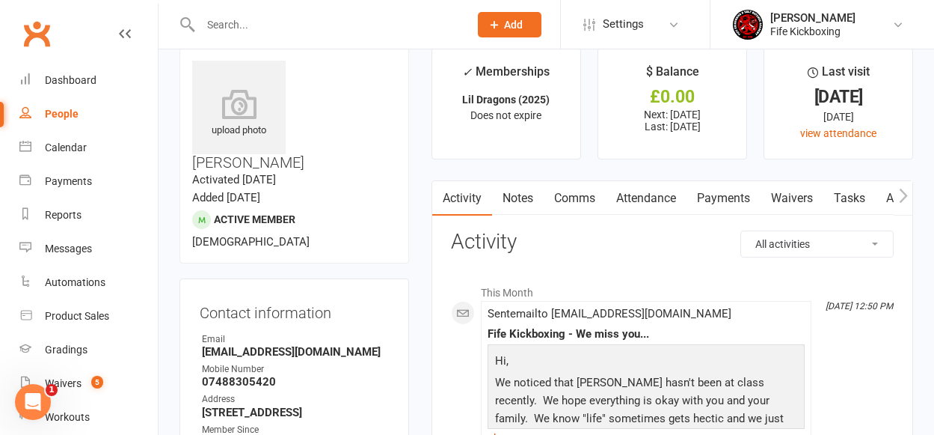
click at [853, 197] on link "Tasks" at bounding box center [850, 198] width 52 height 34
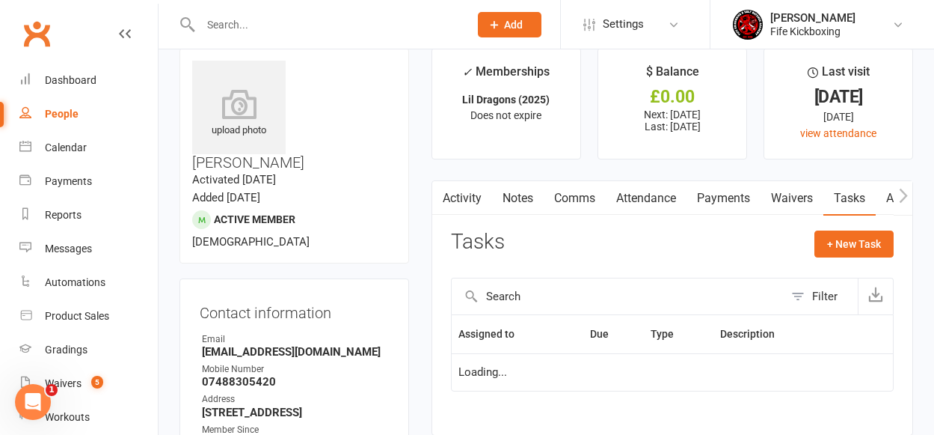
select select "started"
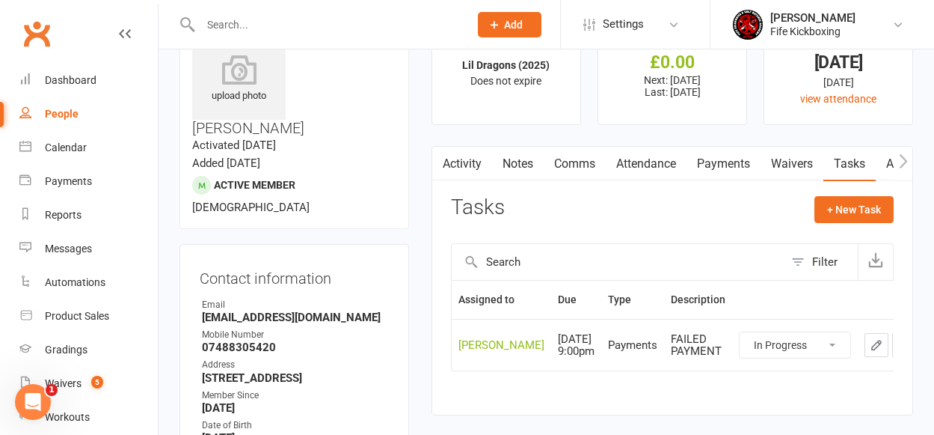
scroll to position [133, 0]
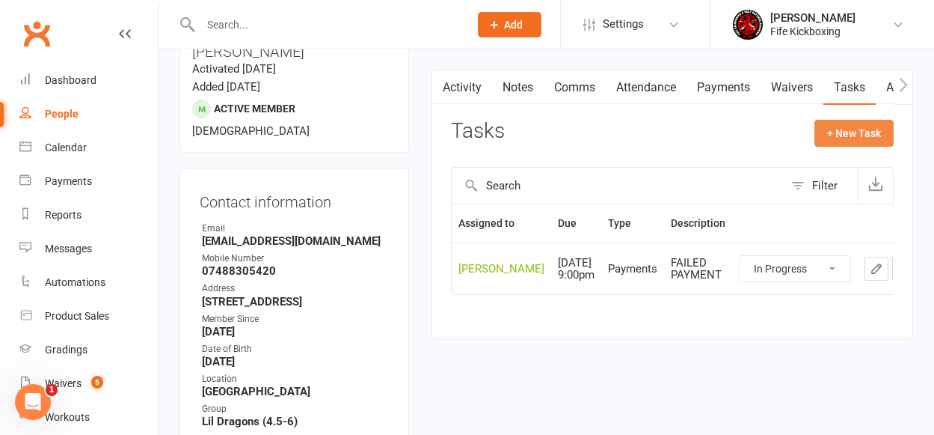
click at [845, 136] on button "+ New Task" at bounding box center [854, 133] width 79 height 27
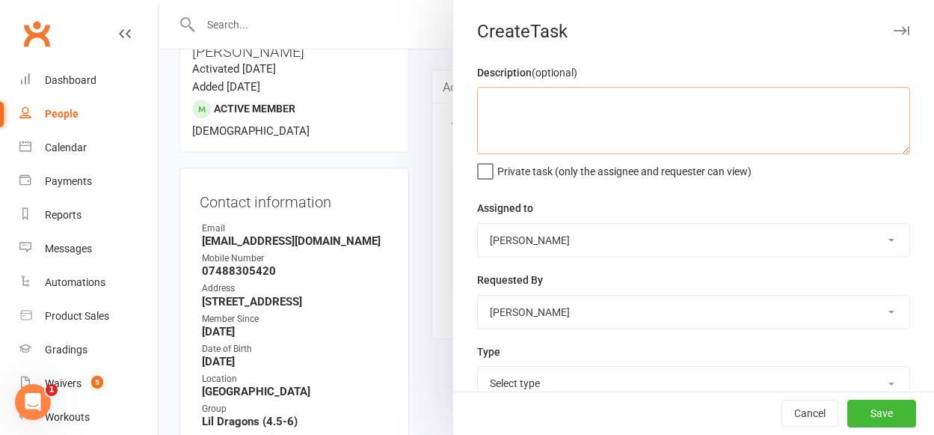
click at [520, 108] on textarea at bounding box center [693, 120] width 433 height 67
type textarea "ABSENT from class courtesy call"
click at [505, 246] on select "[PERSON_NAME] [PERSON_NAME] [PERSON_NAME] [PERSON_NAME] [PERSON_NAME] [PERSON_N…" at bounding box center [694, 240] width 432 height 33
select select "49533"
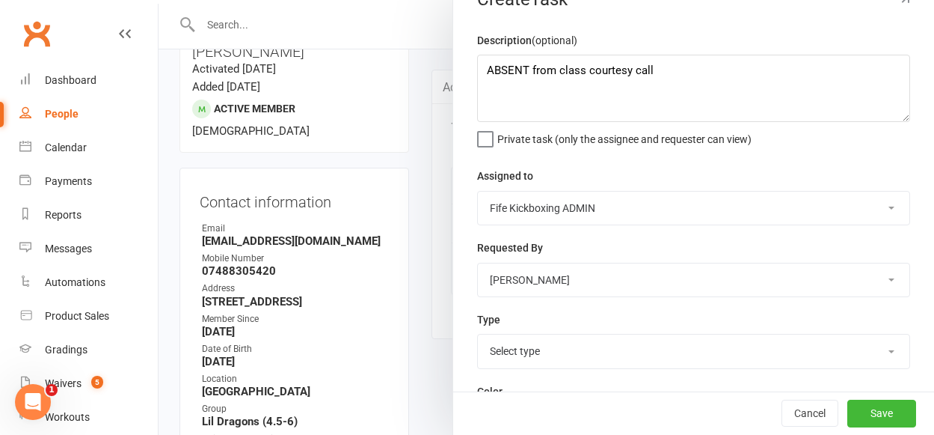
scroll to position [34, 0]
click at [552, 351] on select "Select type Action E-mail Follow up Meeting Membership Payments Phone call Add …" at bounding box center [694, 349] width 432 height 33
select select "7271"
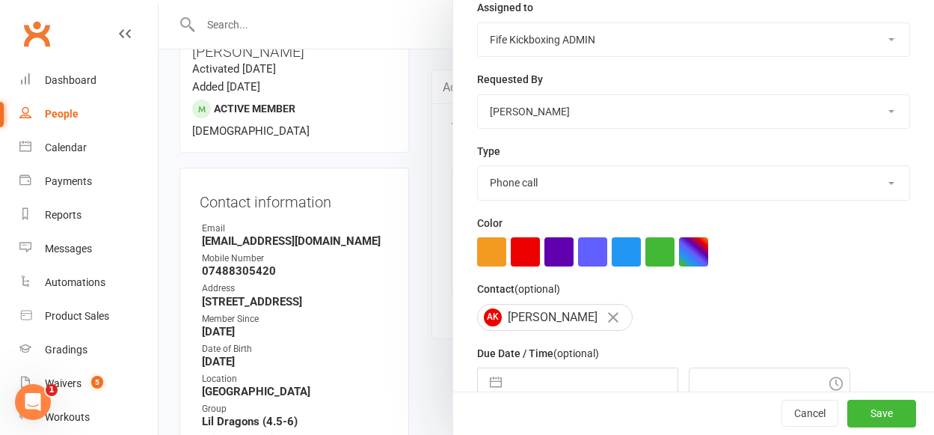
scroll to position [303, 0]
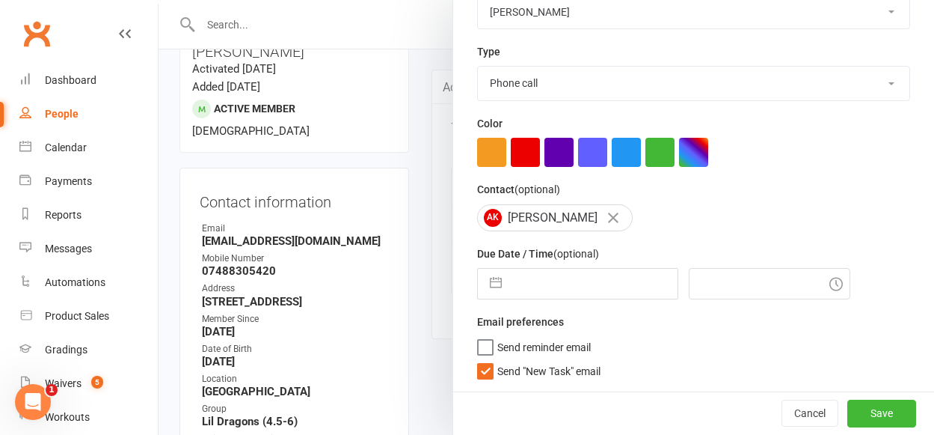
click at [518, 285] on input "text" at bounding box center [593, 284] width 168 height 30
select select "6"
select select "2025"
select select "7"
select select "2025"
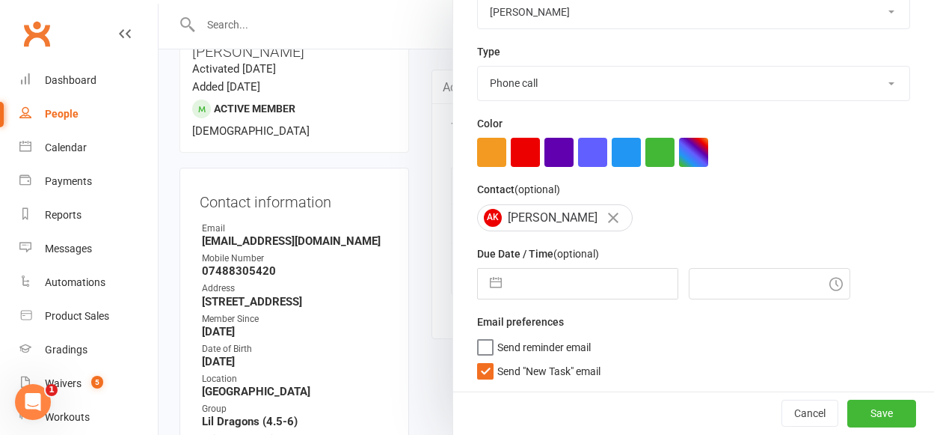
select select "8"
select select "2025"
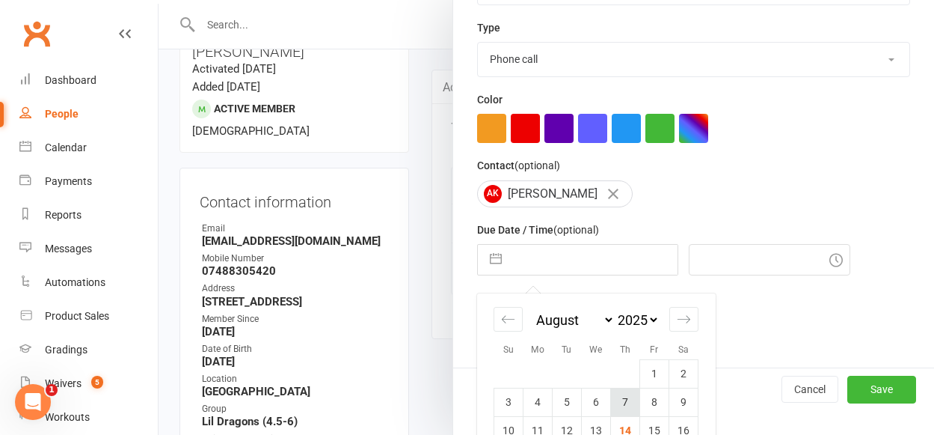
scroll to position [436, 0]
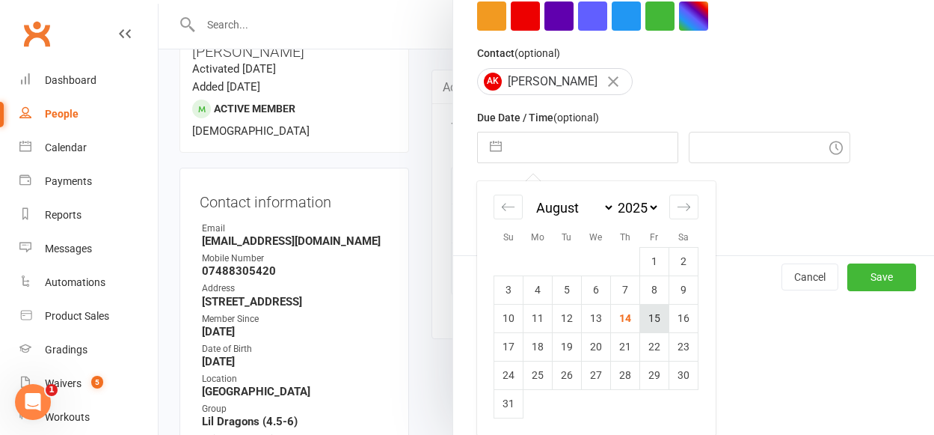
click at [643, 324] on td "15" at bounding box center [654, 318] width 29 height 28
type input "[DATE]"
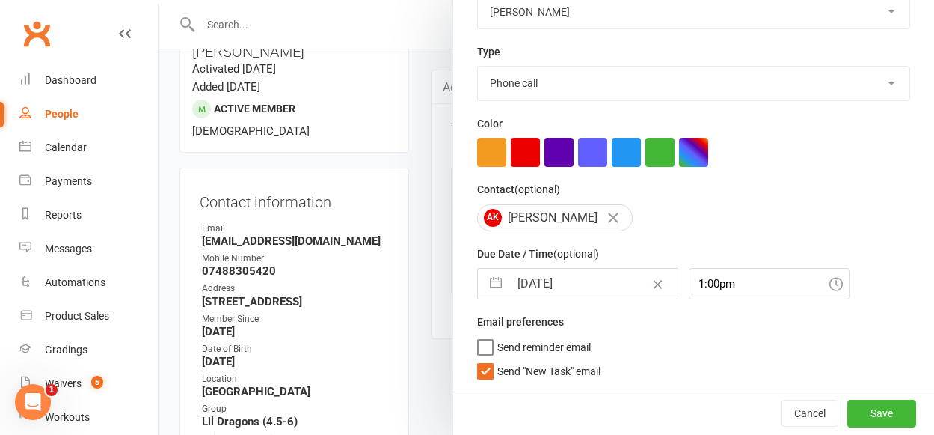
click at [830, 284] on icon at bounding box center [836, 283] width 13 height 13
click at [720, 276] on input "1:00pm" at bounding box center [770, 283] width 162 height 31
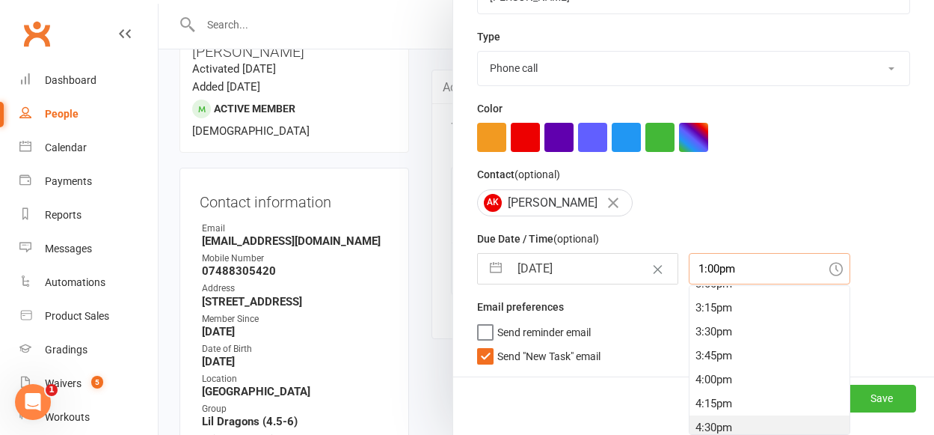
scroll to position [1542, 0]
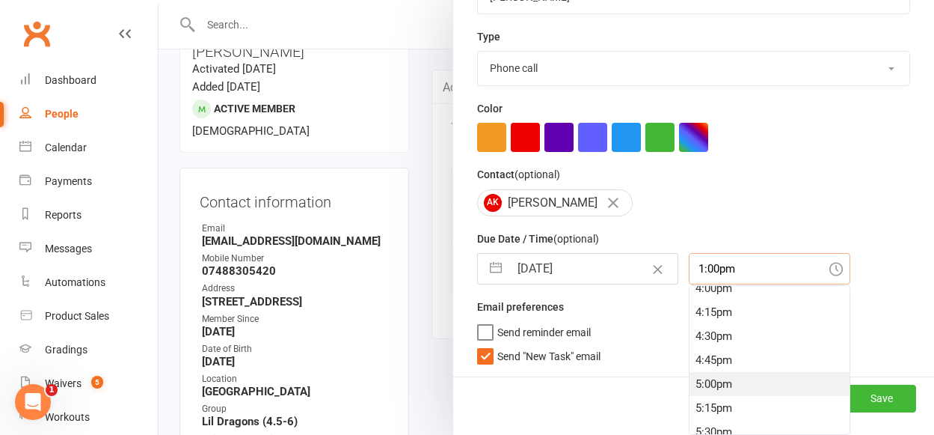
click at [694, 375] on div "5:00pm" at bounding box center [770, 384] width 160 height 24
type input "5:00pm"
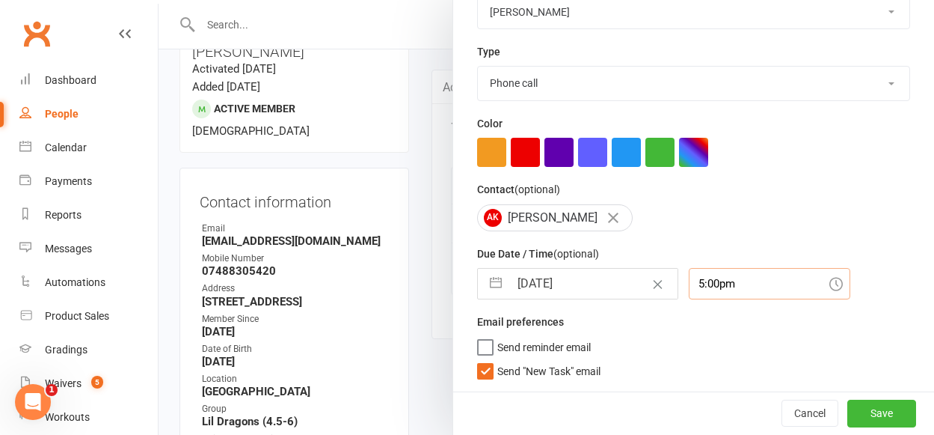
scroll to position [303, 0]
click at [612, 159] on button "button" at bounding box center [626, 152] width 29 height 29
click at [848, 408] on button "Save" at bounding box center [882, 412] width 69 height 27
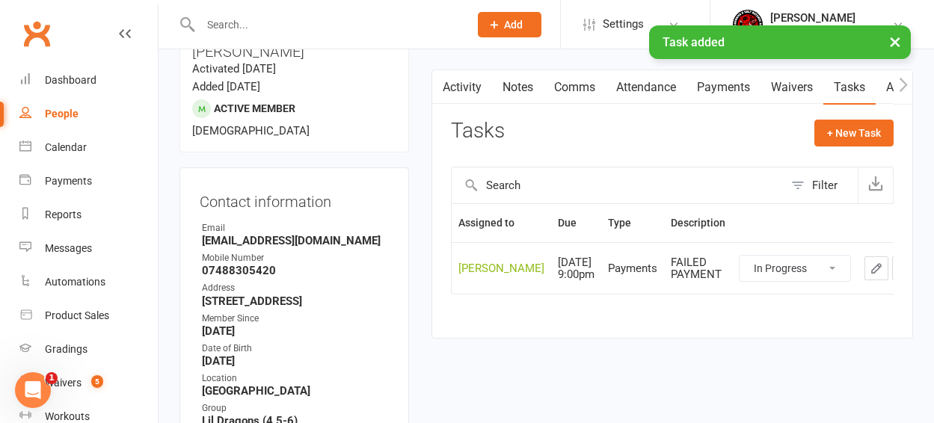
select select "started"
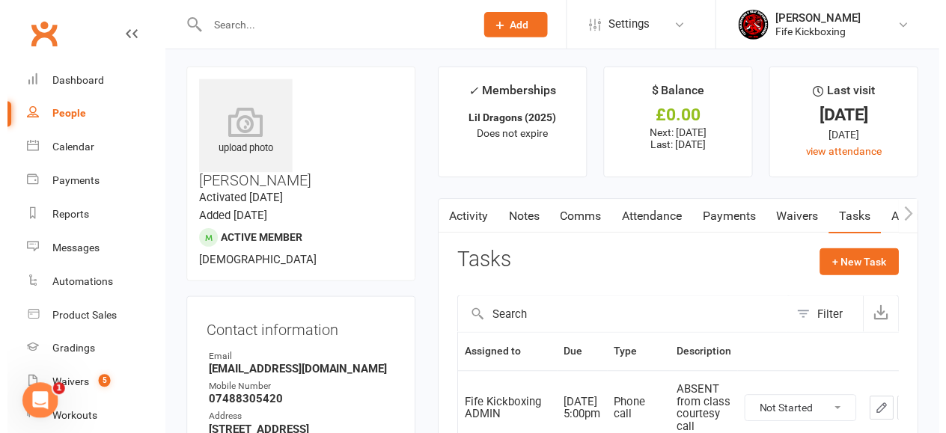
scroll to position [0, 0]
